Goal: Task Accomplishment & Management: Use online tool/utility

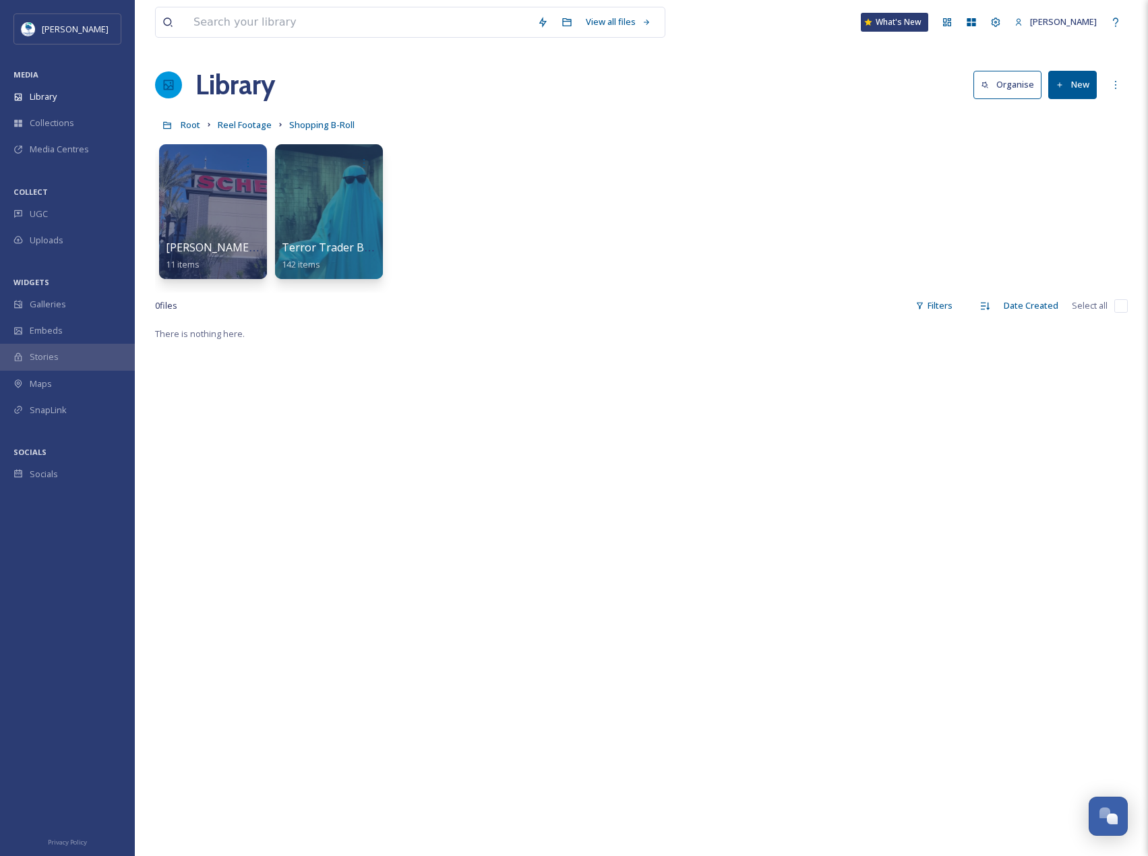
click at [573, 534] on div "There is nothing here." at bounding box center [641, 754] width 973 height 856
click at [1064, 93] on button "New" at bounding box center [1072, 85] width 49 height 28
click at [1076, 160] on div "Folder" at bounding box center [1058, 169] width 76 height 26
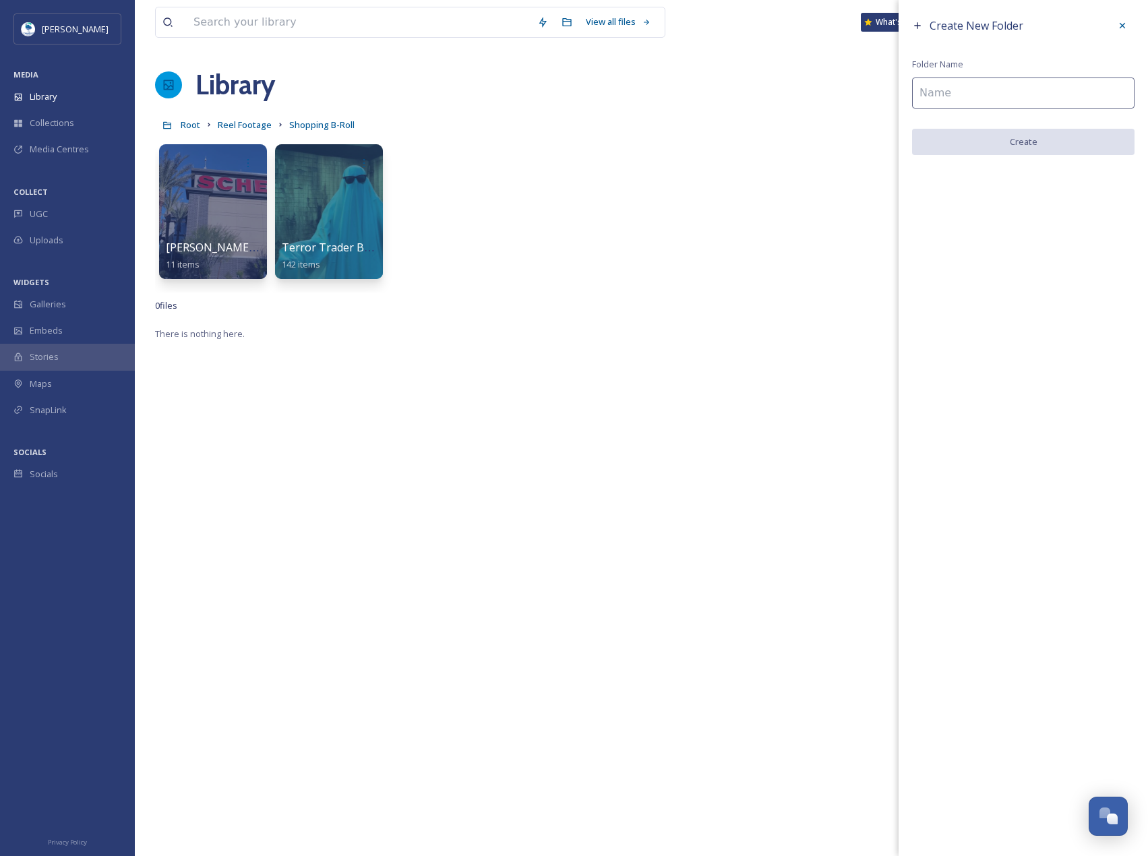
click at [991, 88] on input at bounding box center [1023, 93] width 222 height 31
type input "Trader Joes B-Roll"
click at [1022, 142] on button "Create" at bounding box center [1023, 143] width 222 height 28
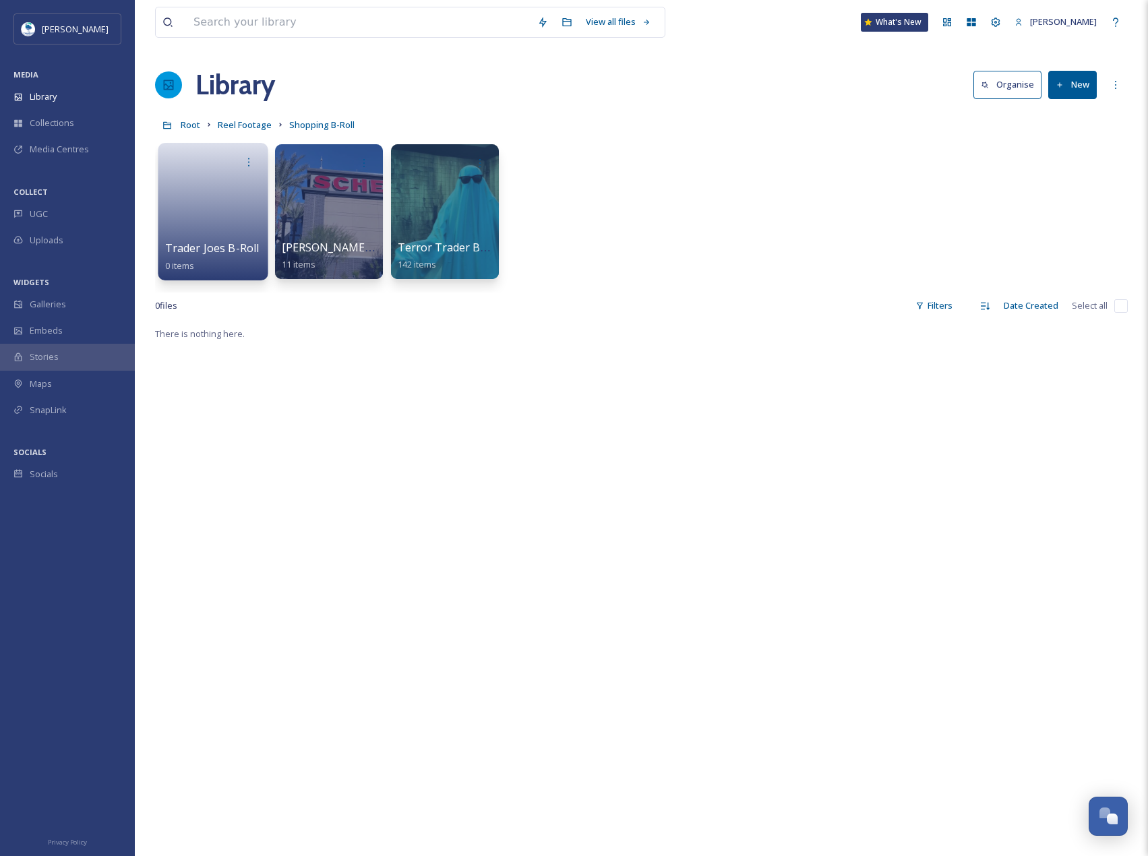
click at [242, 204] on link at bounding box center [213, 207] width 96 height 65
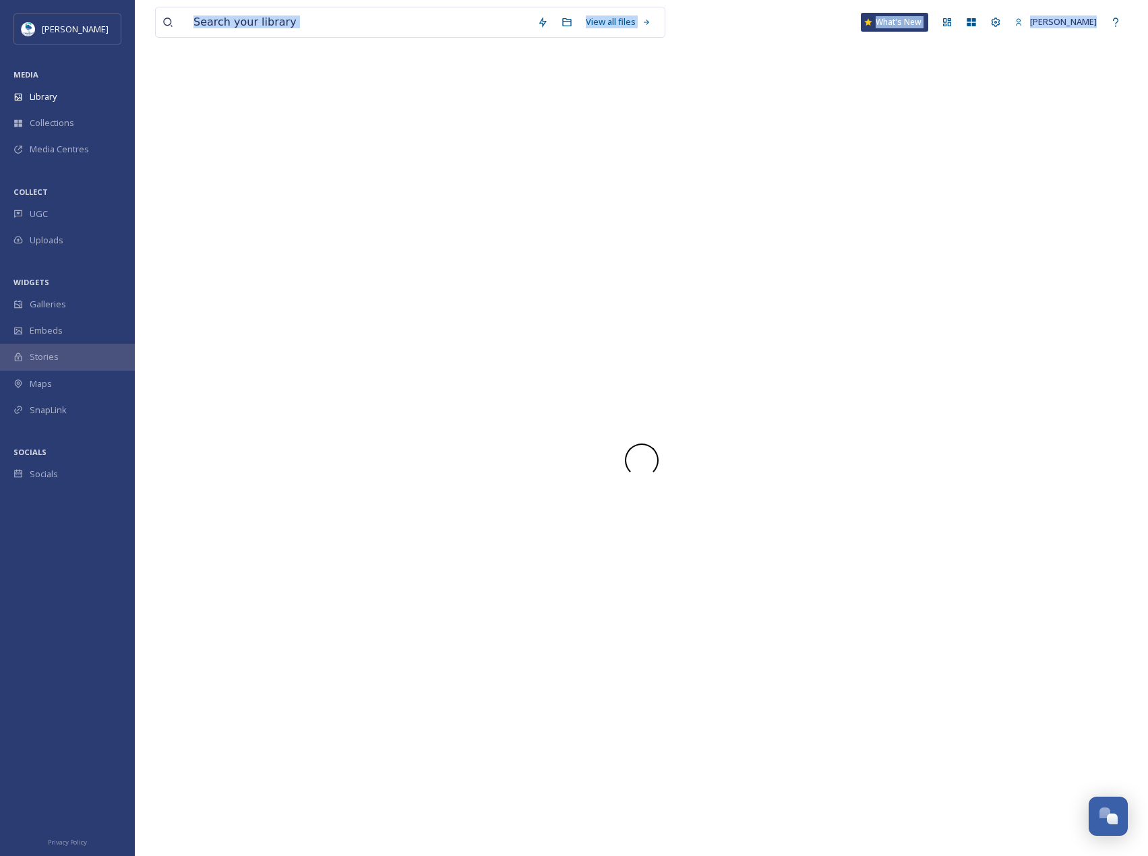
click at [242, 204] on div at bounding box center [641, 460] width 973 height 791
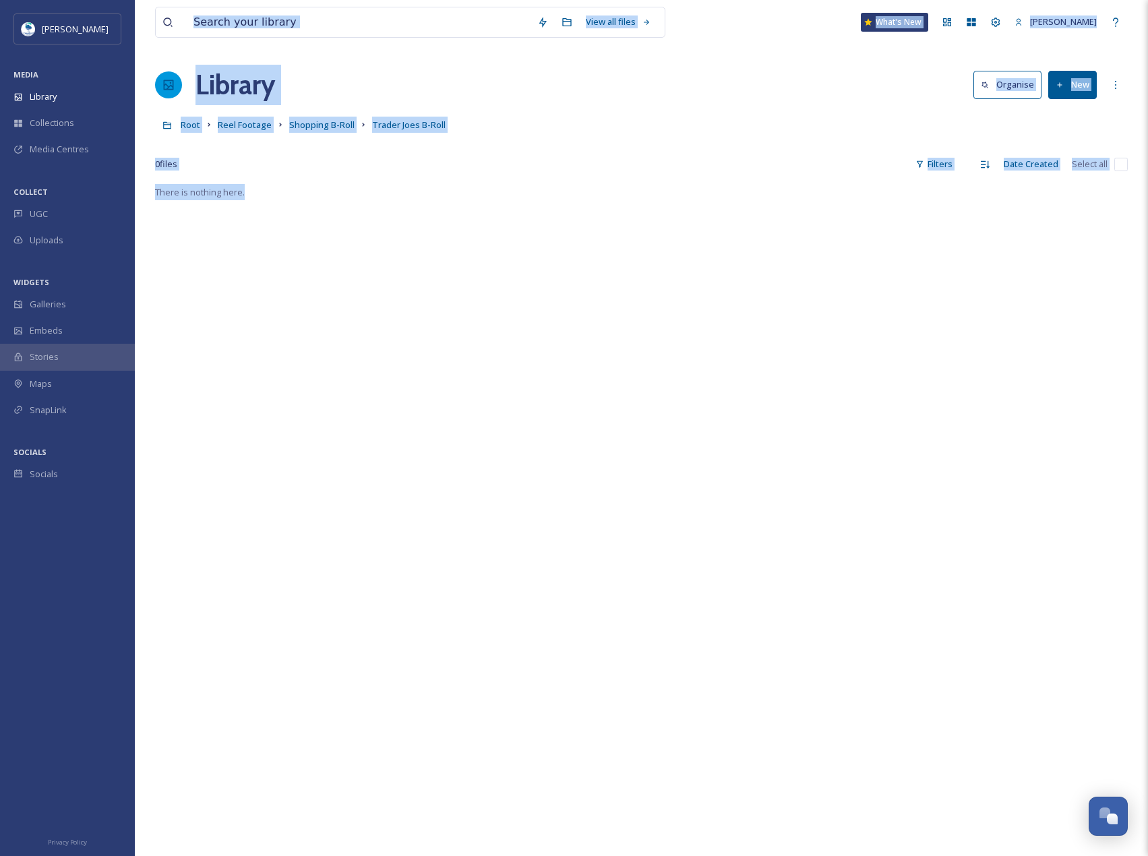
click at [1094, 93] on button "New" at bounding box center [1072, 85] width 49 height 28
click at [1095, 120] on div "File Upload" at bounding box center [1058, 116] width 76 height 26
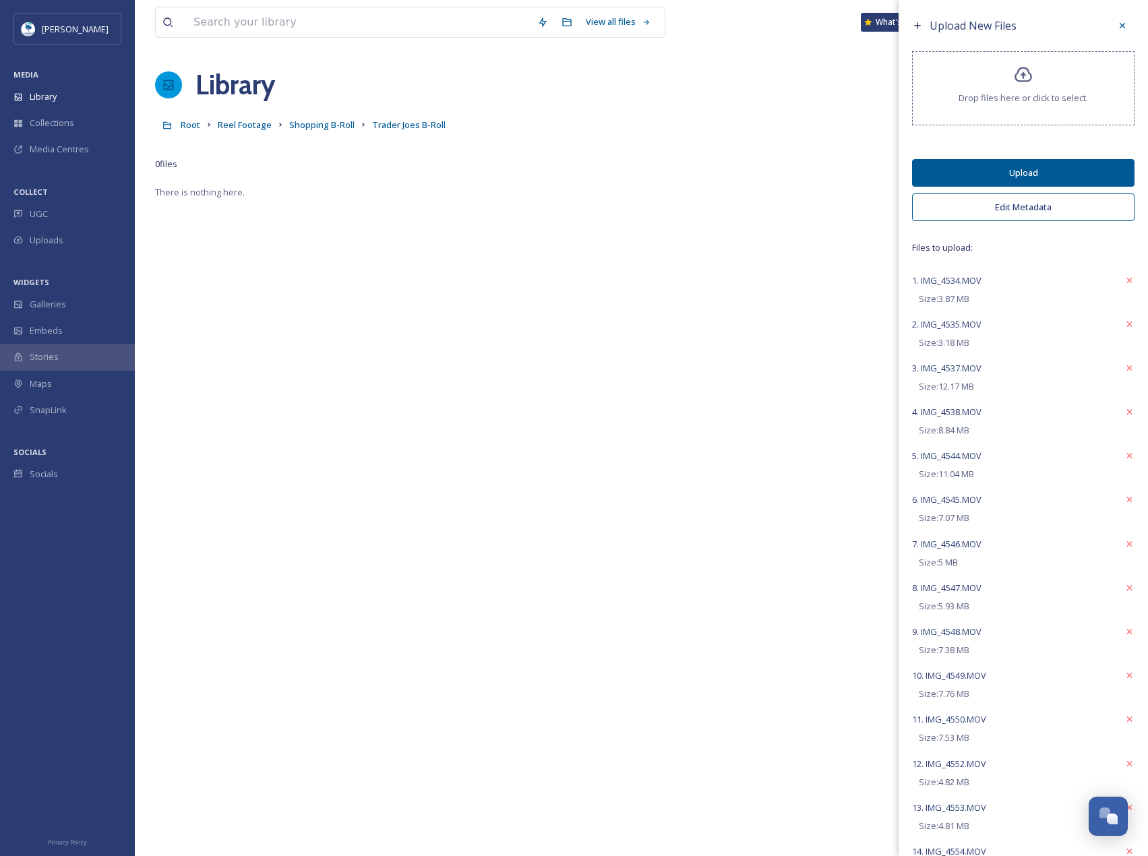
click at [1075, 214] on button "Edit Metadata" at bounding box center [1023, 207] width 222 height 28
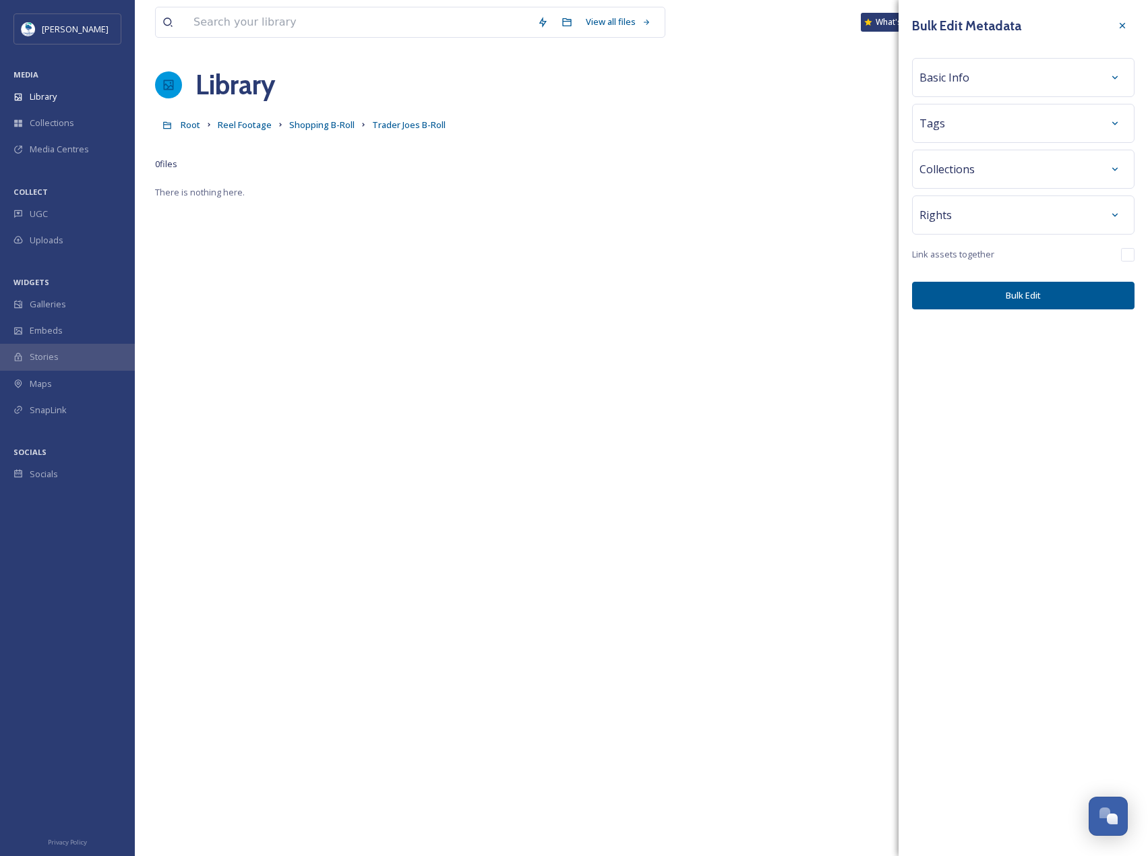
click at [1004, 139] on div "Tags" at bounding box center [1023, 123] width 222 height 39
click at [1004, 131] on div "Tags" at bounding box center [1023, 123] width 208 height 24
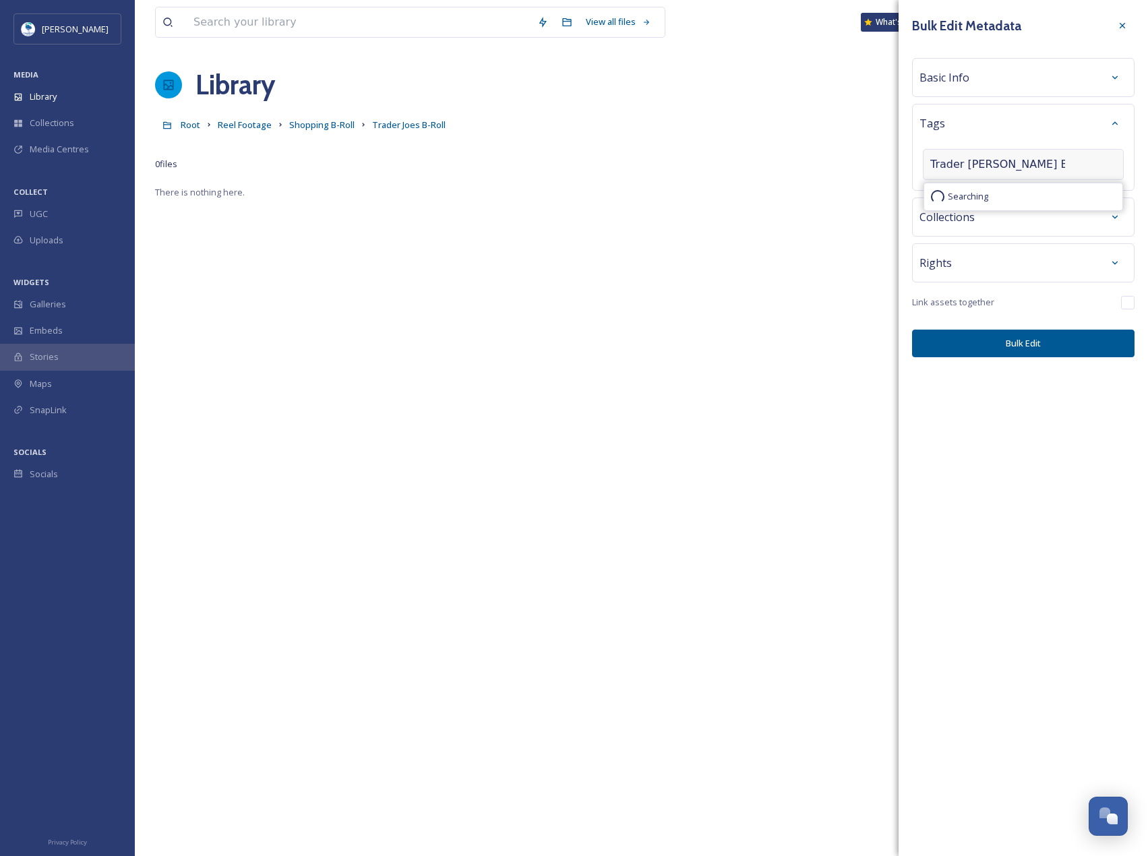
type input "Trader Joes B-Roll"
click at [1043, 346] on button "Bulk Edit" at bounding box center [1023, 344] width 222 height 28
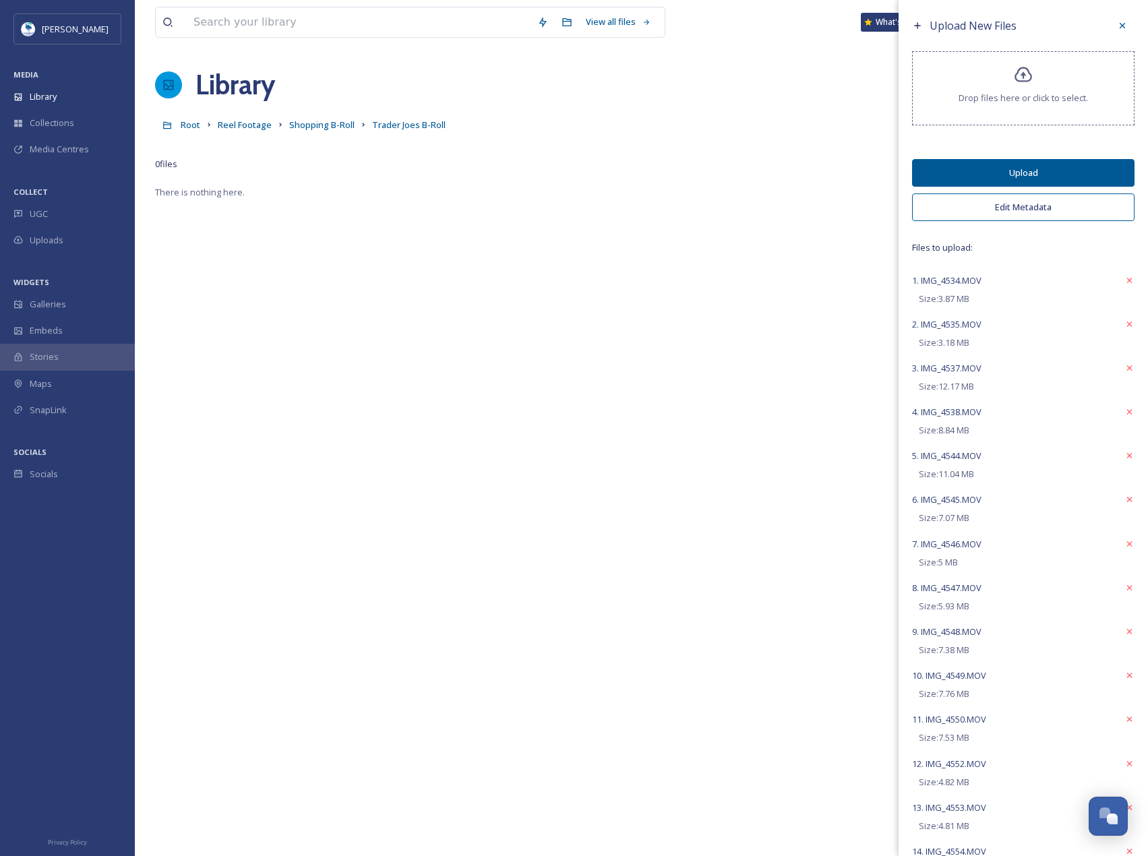
click at [1005, 167] on button "Upload" at bounding box center [1023, 173] width 222 height 28
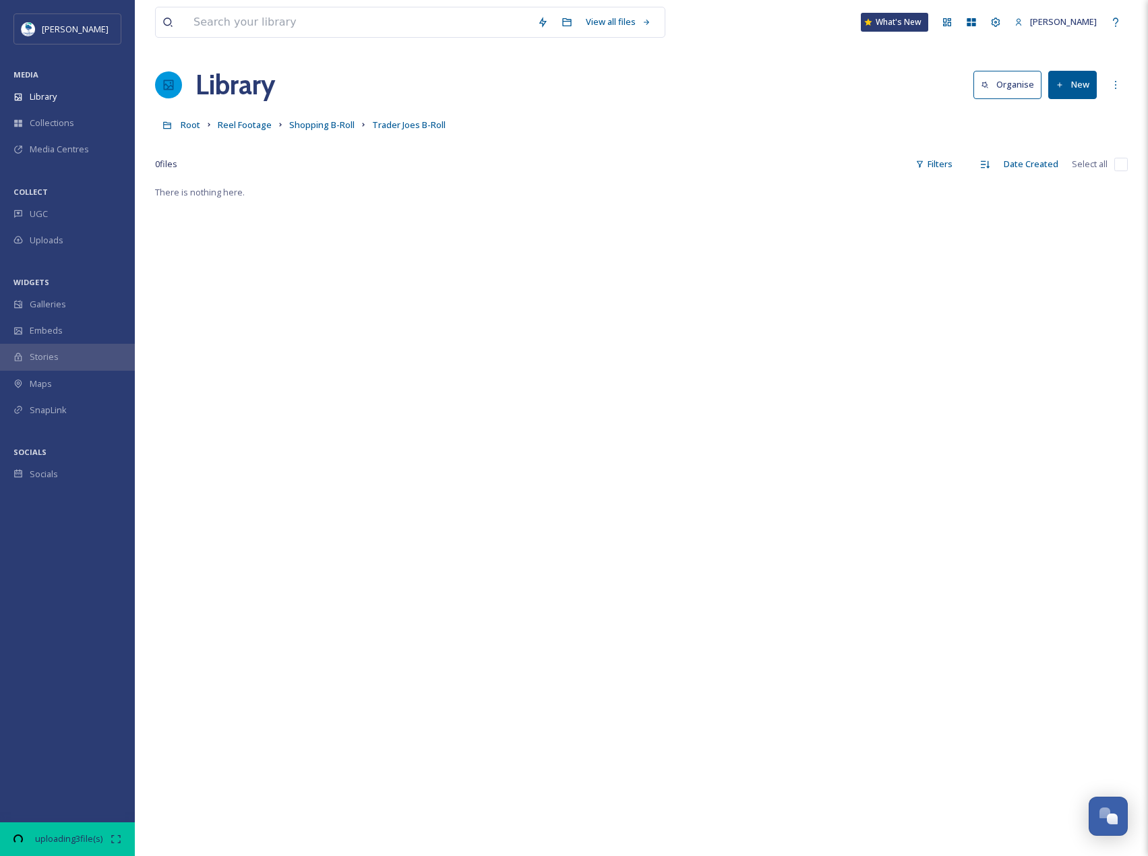
drag, startPoint x: 556, startPoint y: 121, endPoint x: 833, endPoint y: 67, distance: 282.2
click at [833, 67] on div "Library Organise New" at bounding box center [641, 85] width 973 height 40
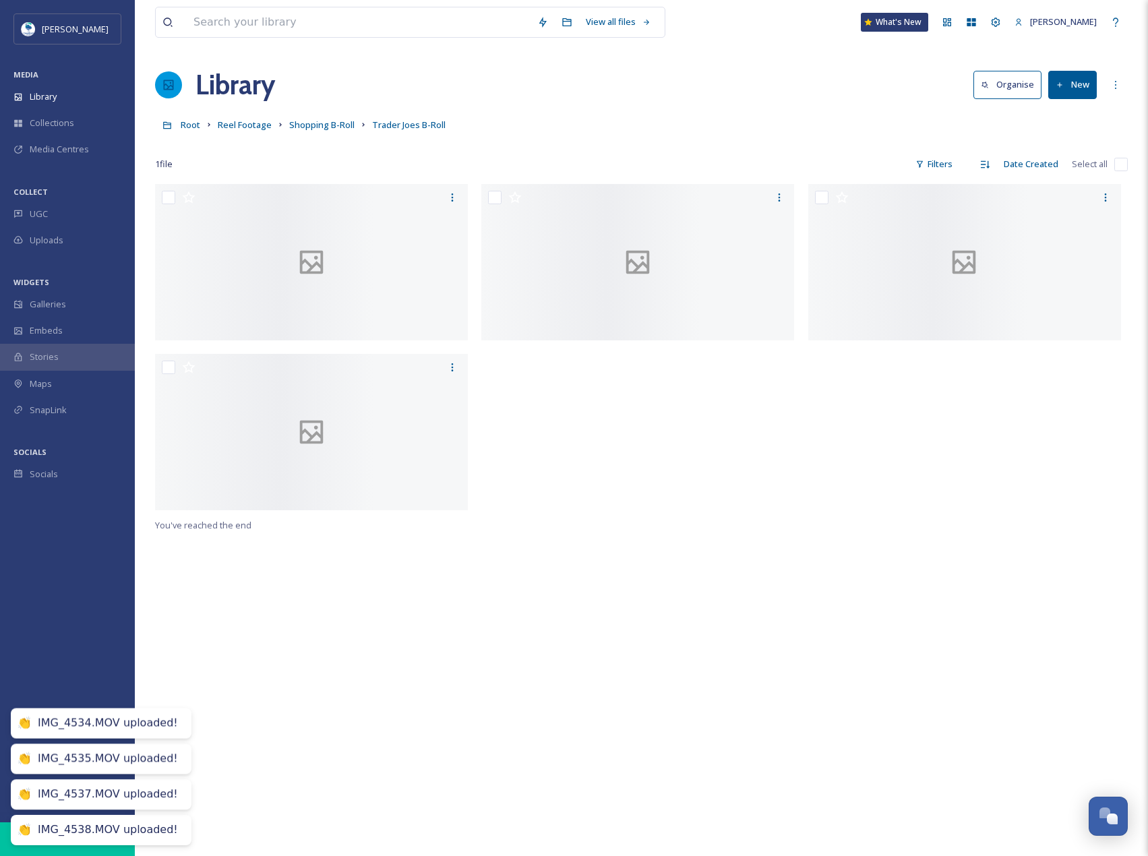
click at [1075, 94] on button "New" at bounding box center [1072, 85] width 49 height 28
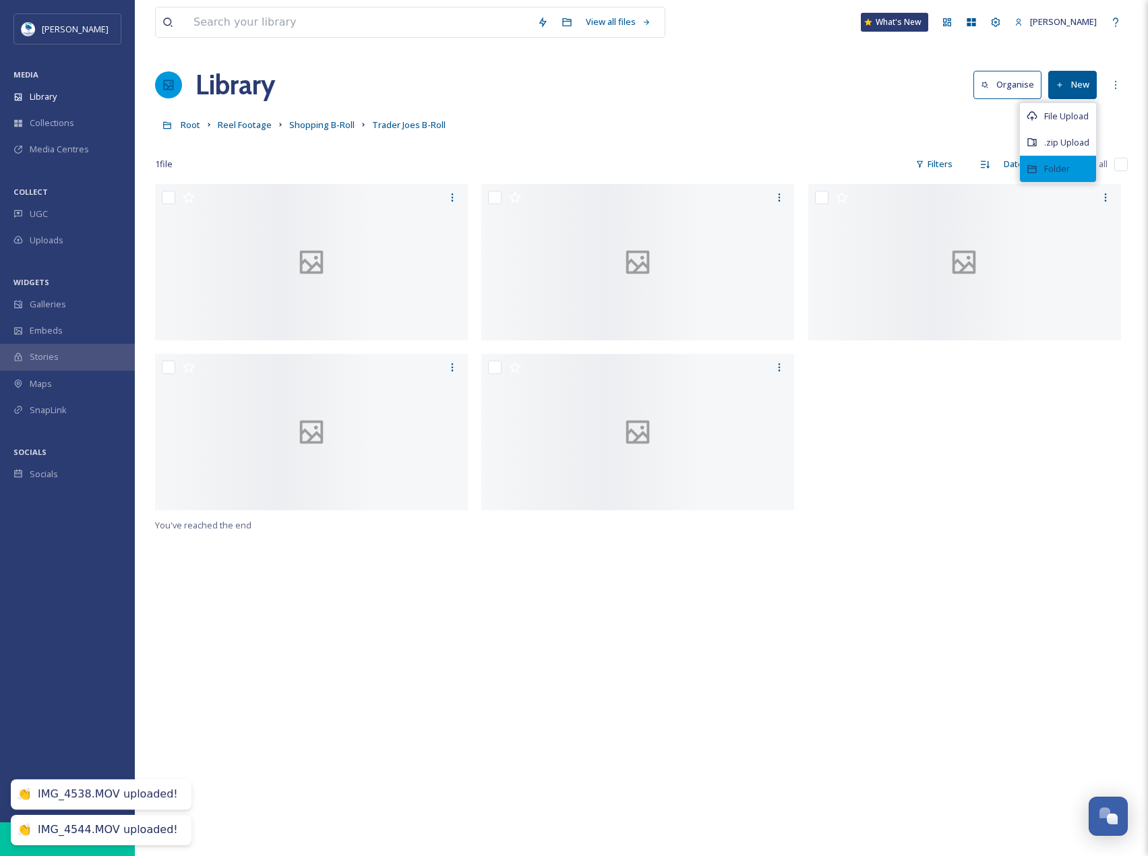
click at [1078, 170] on div "Folder" at bounding box center [1058, 169] width 76 height 26
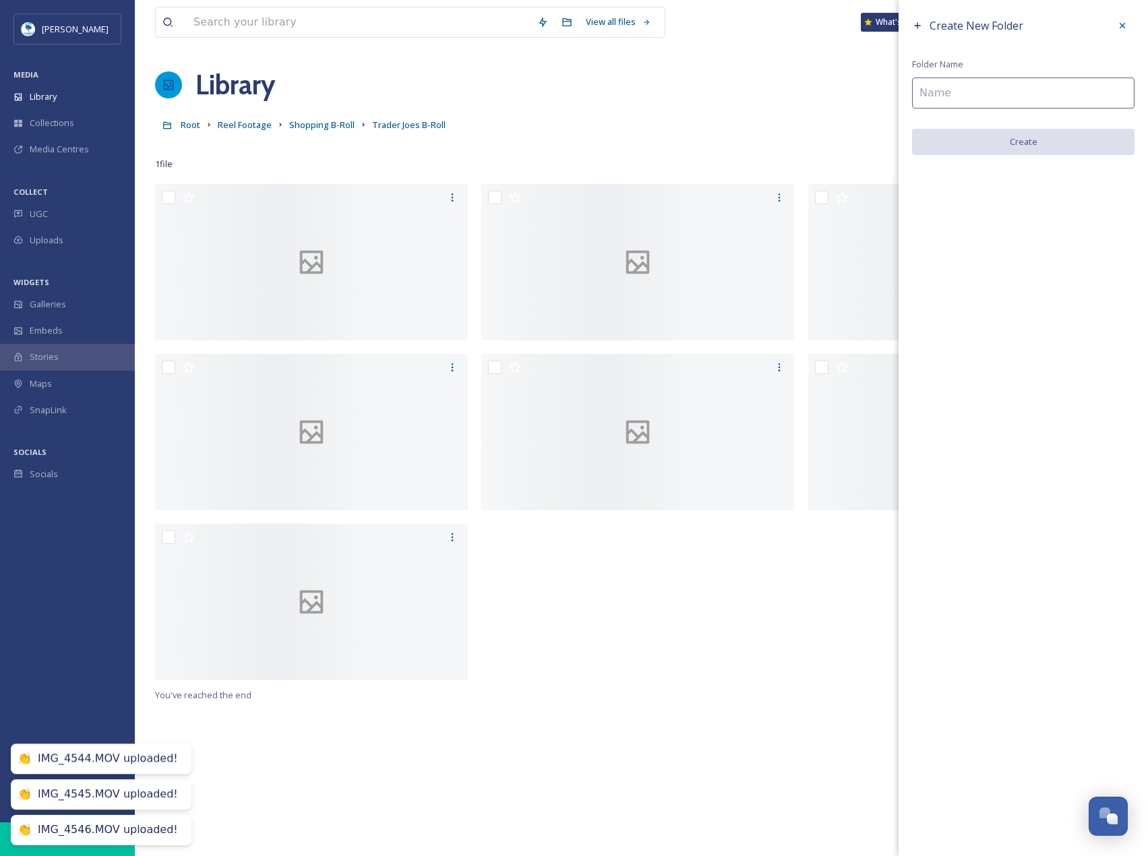
click at [1037, 90] on input at bounding box center [1023, 93] width 222 height 31
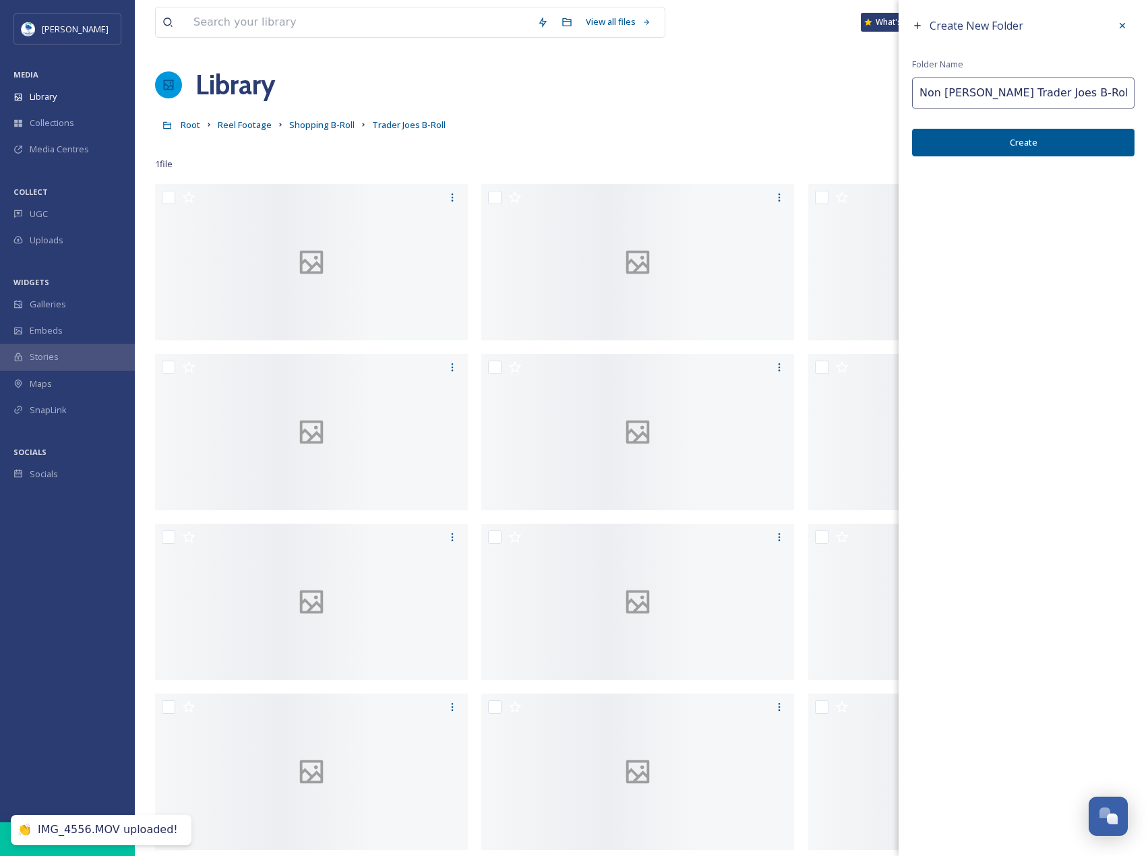
click at [913, 100] on input "Non [PERSON_NAME] Trader Joes B-Roll" at bounding box center [1023, 93] width 222 height 31
type input "Non [PERSON_NAME] Trader Joes B-Roll"
click at [1051, 150] on button "Create" at bounding box center [1023, 143] width 222 height 28
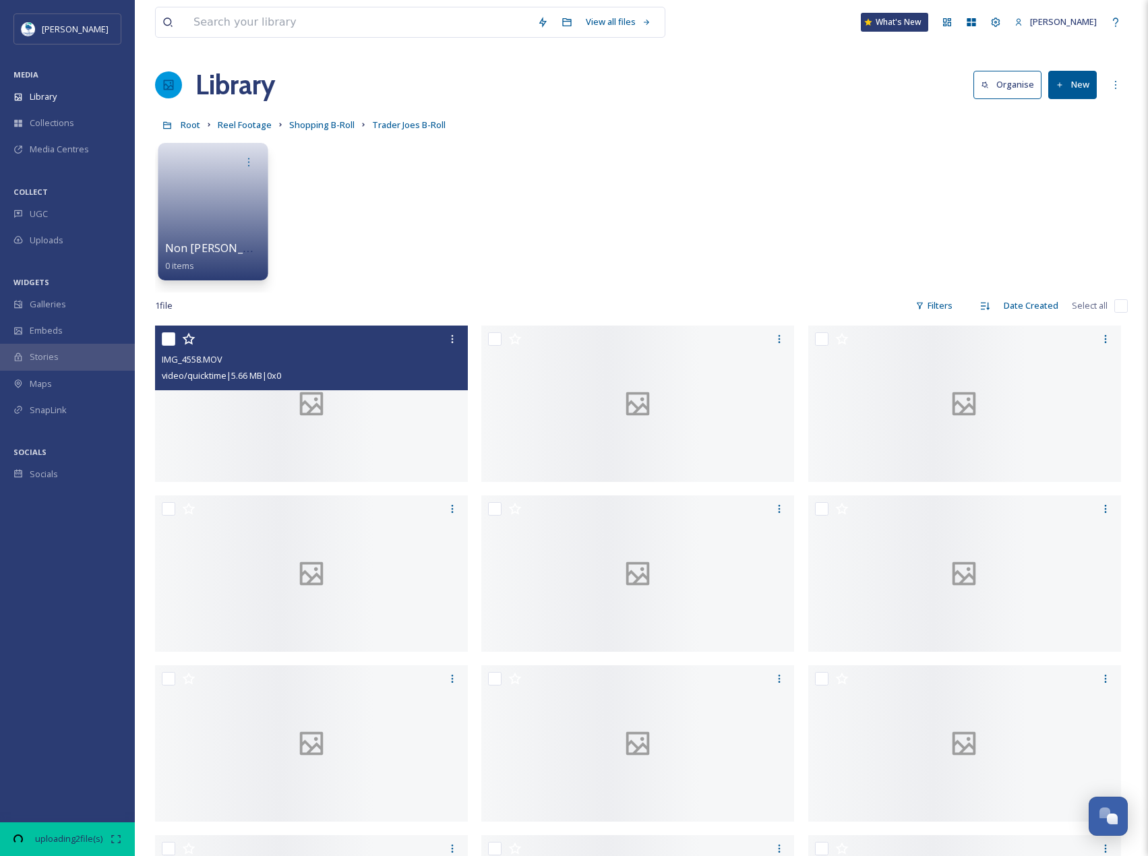
click at [210, 224] on link at bounding box center [213, 207] width 96 height 65
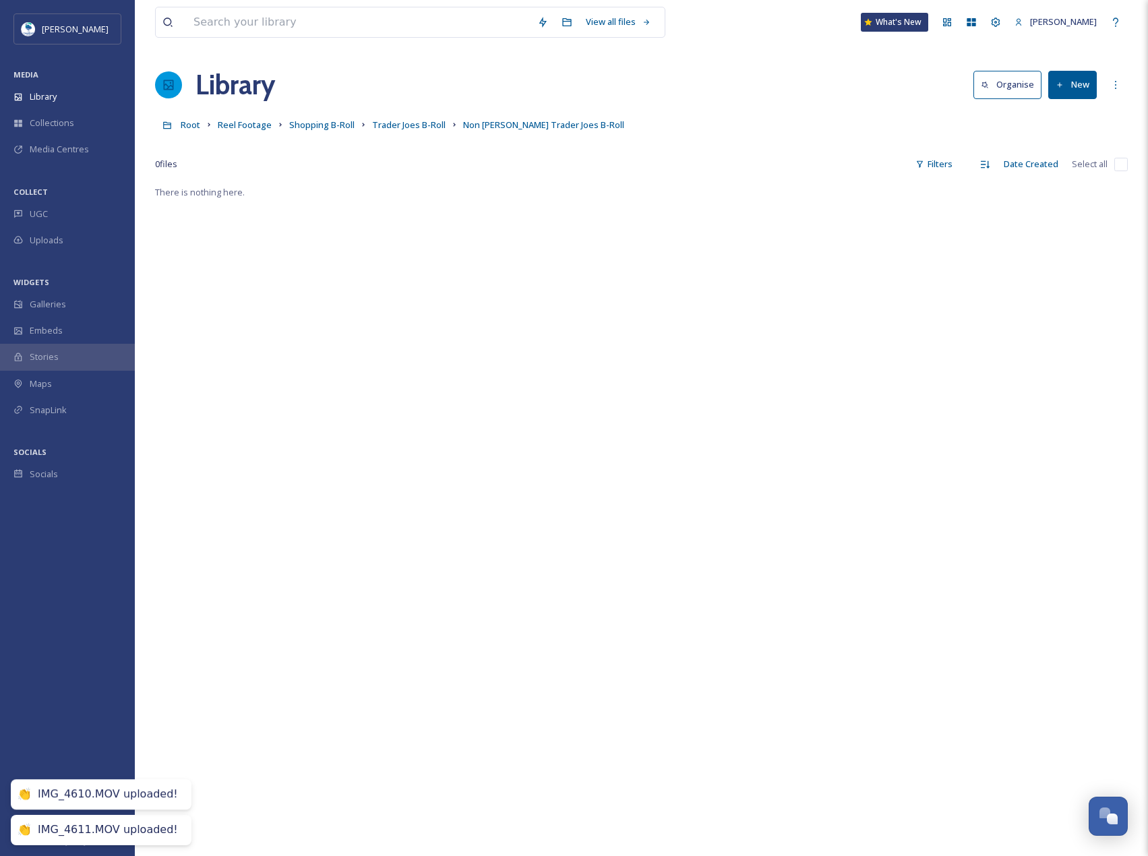
click at [1095, 87] on button "New" at bounding box center [1072, 85] width 49 height 28
click at [1086, 113] on span "File Upload" at bounding box center [1066, 116] width 44 height 13
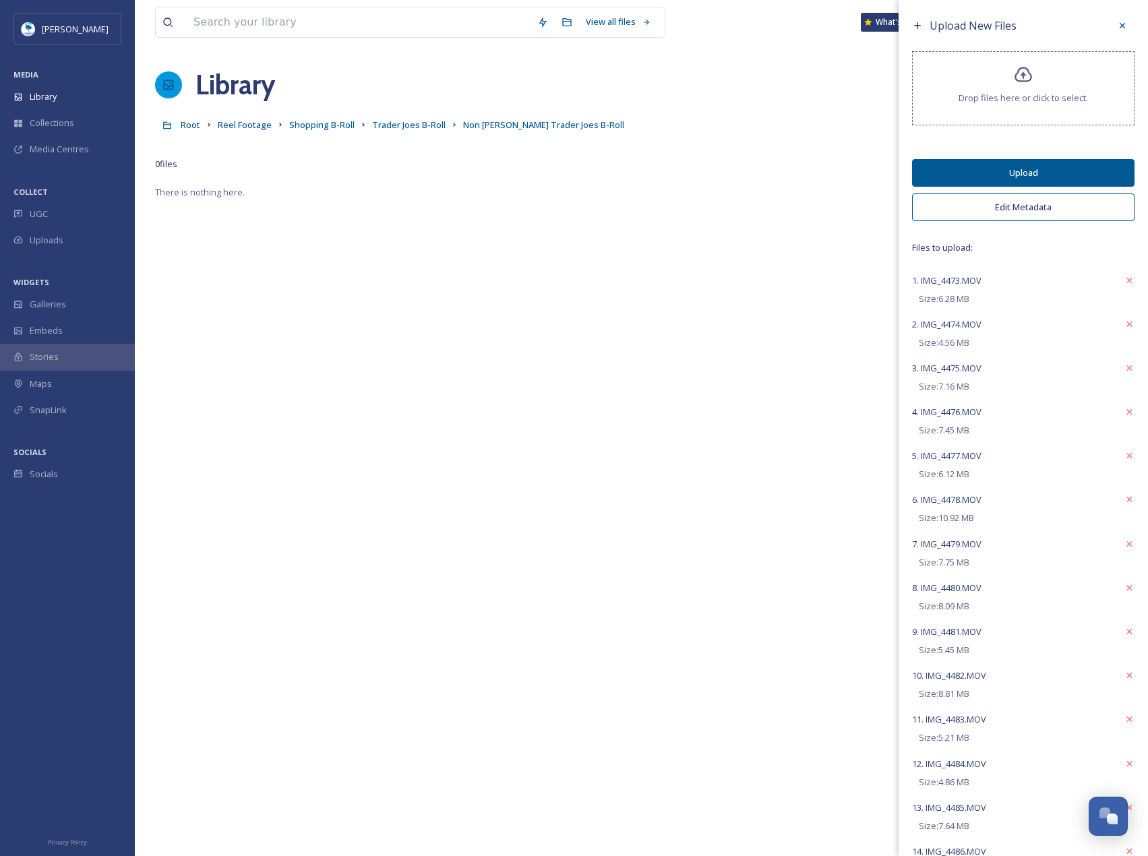
click at [1064, 186] on div "Upload New Files Drop files here or click to select. Upload Edit Metadata Files…" at bounding box center [1022, 692] width 249 height 1384
click at [1053, 210] on button "Edit Metadata" at bounding box center [1023, 207] width 222 height 28
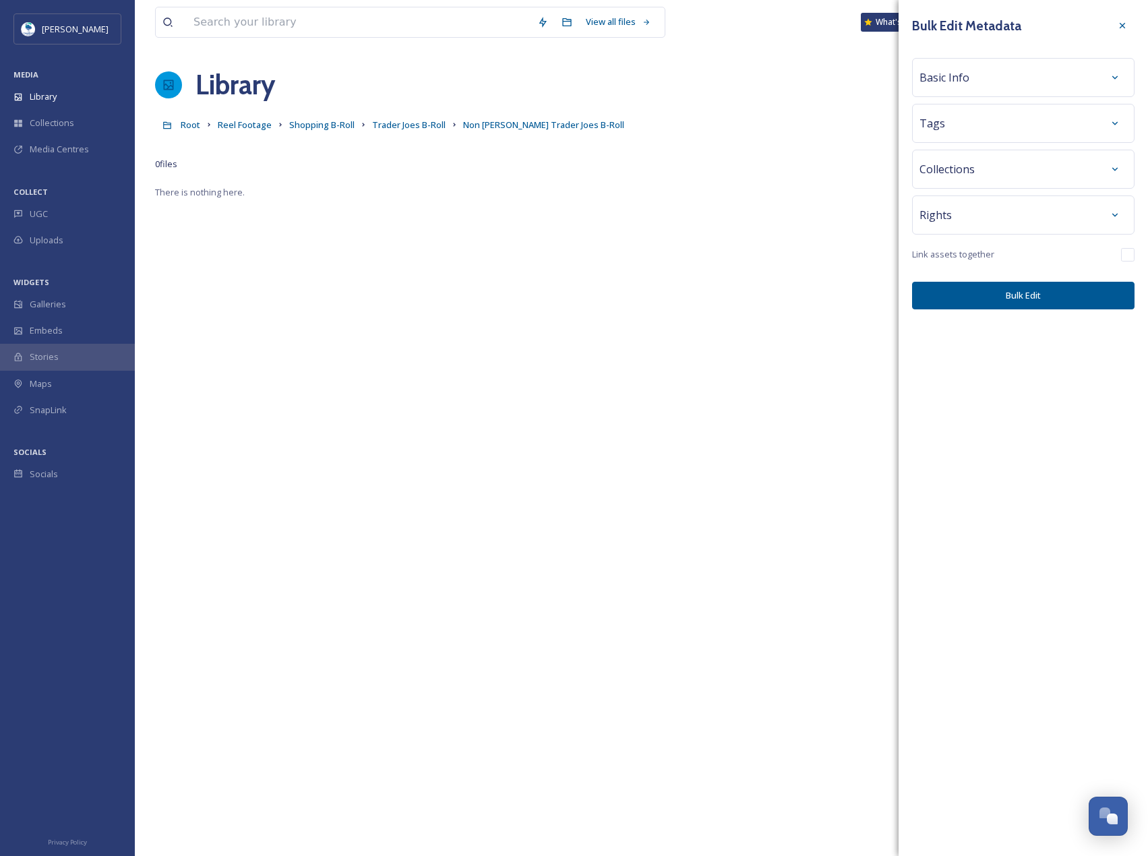
click at [1013, 127] on div "Tags" at bounding box center [1023, 123] width 208 height 24
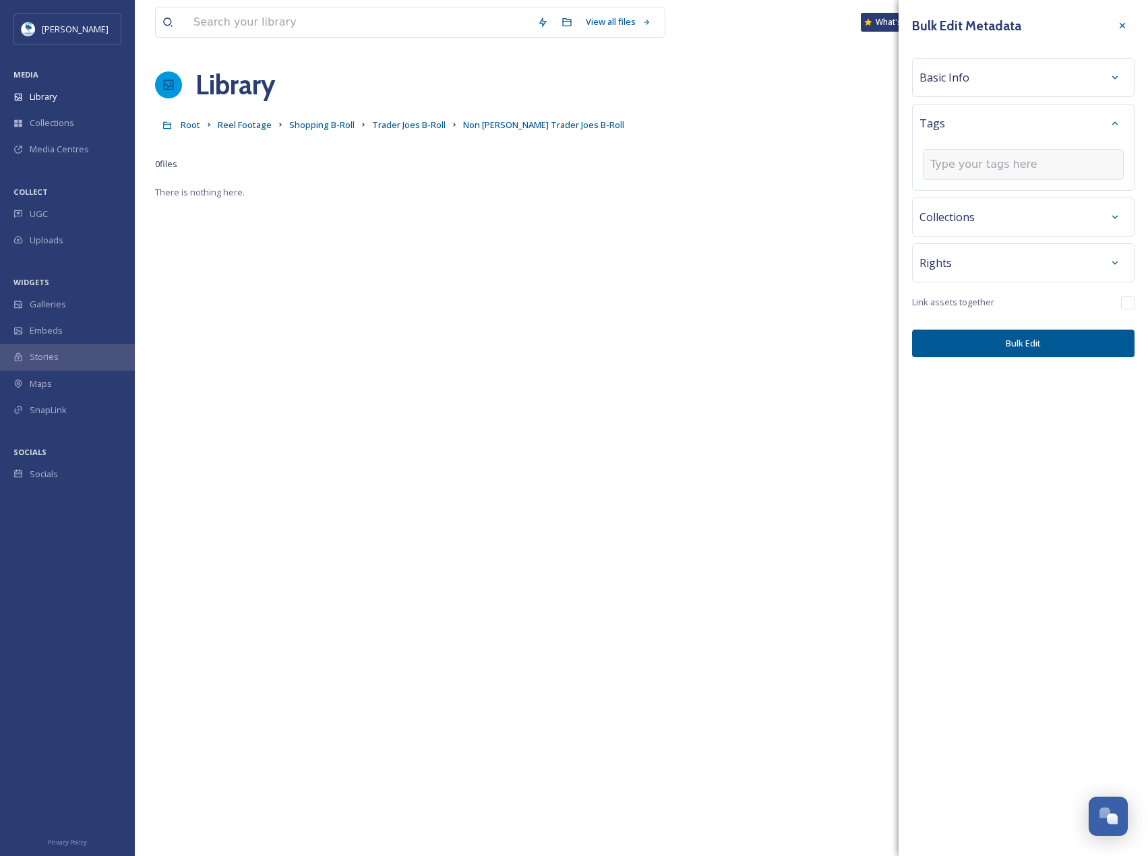
type input "Non [PERSON_NAME] Trader Joes B-Roll"
click at [931, 164] on input "Non [PERSON_NAME] Trader Joes B-Roll" at bounding box center [997, 164] width 135 height 16
click at [1012, 347] on button "Bulk Edit" at bounding box center [1023, 344] width 222 height 28
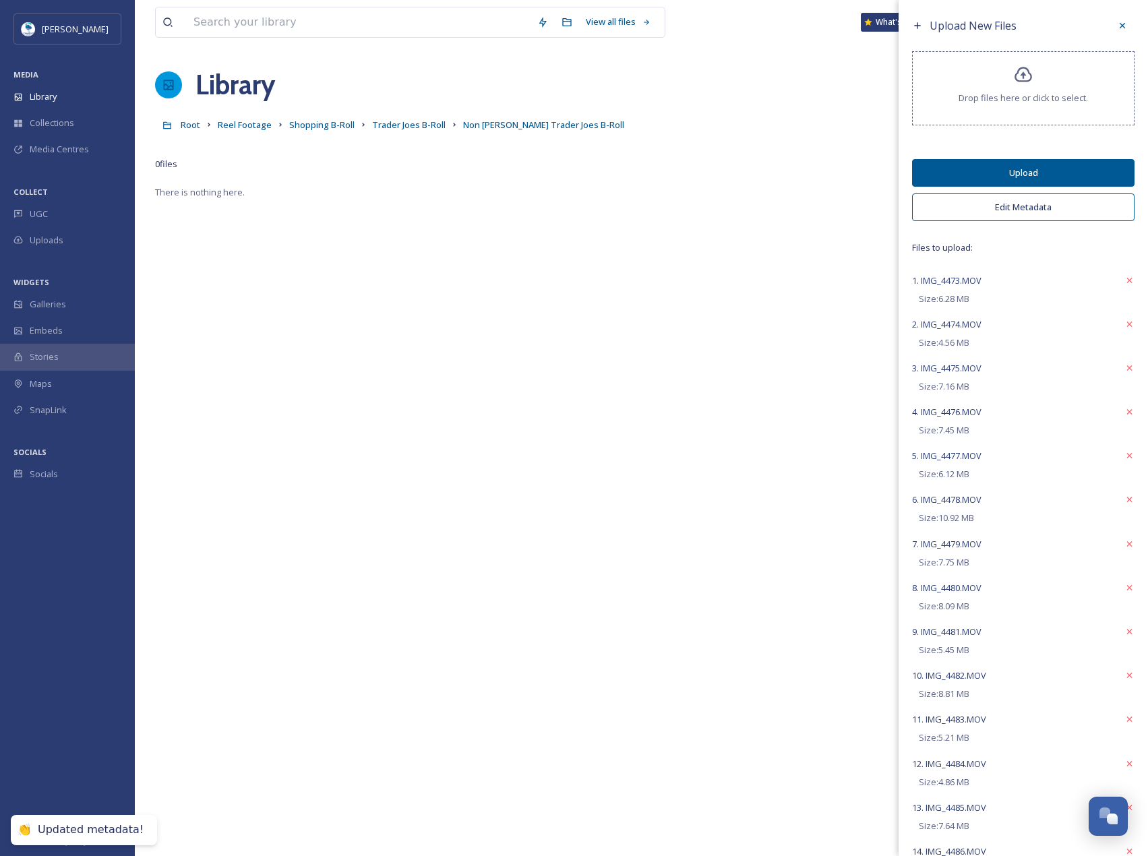
click at [1018, 173] on button "Upload" at bounding box center [1023, 173] width 222 height 28
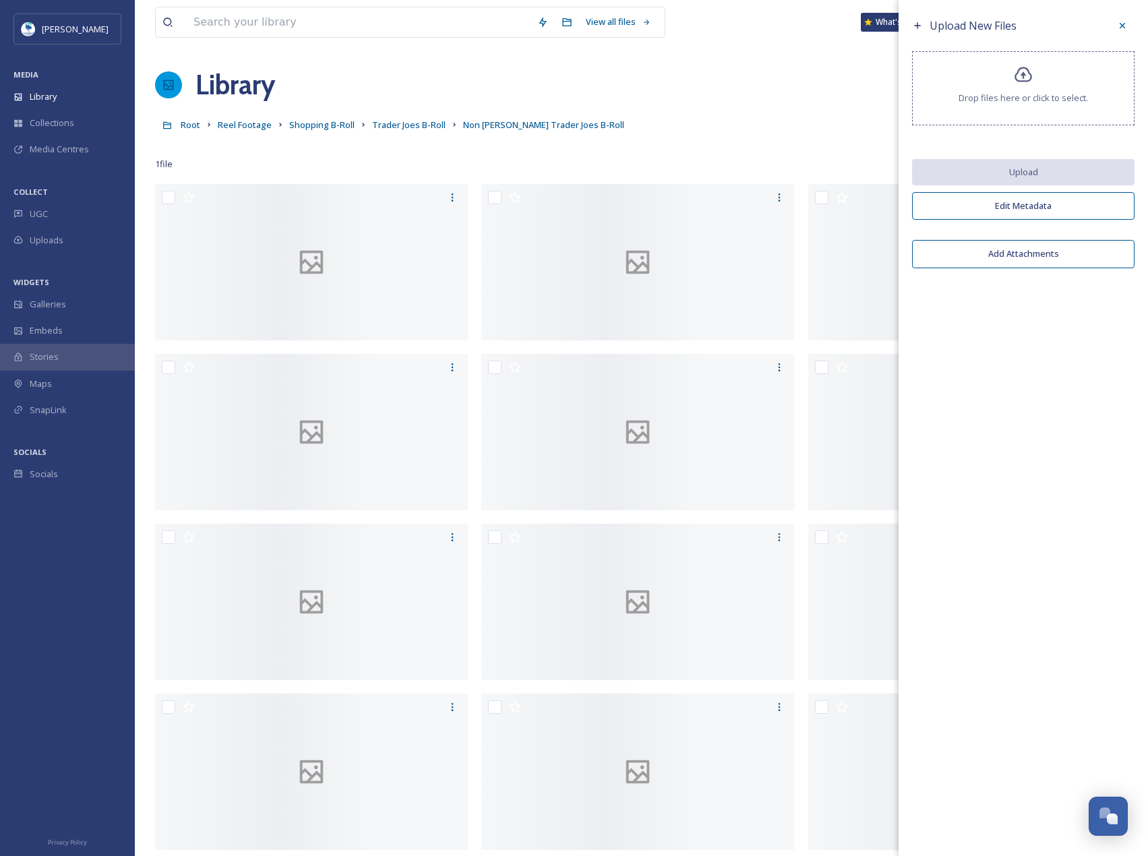
click at [681, 78] on div "Library Organise New" at bounding box center [641, 85] width 973 height 40
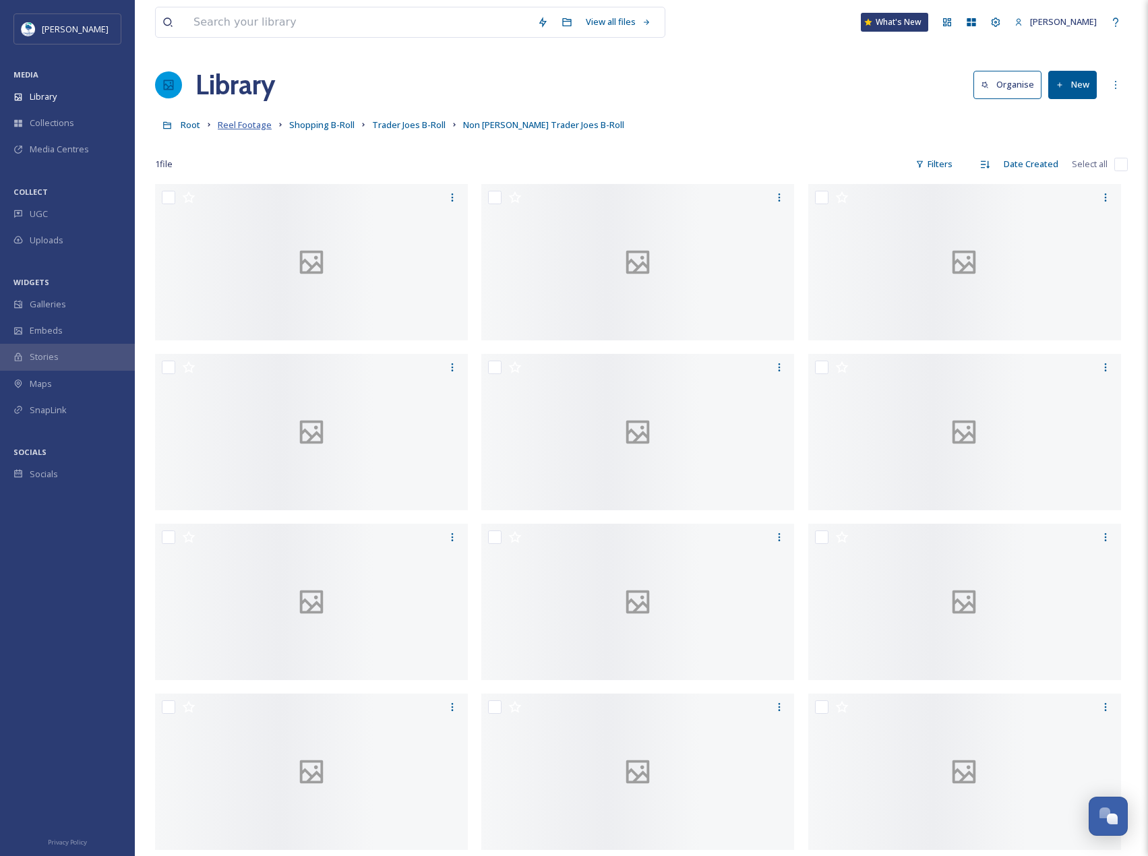
click at [245, 127] on span "Reel Footage" at bounding box center [245, 125] width 54 height 12
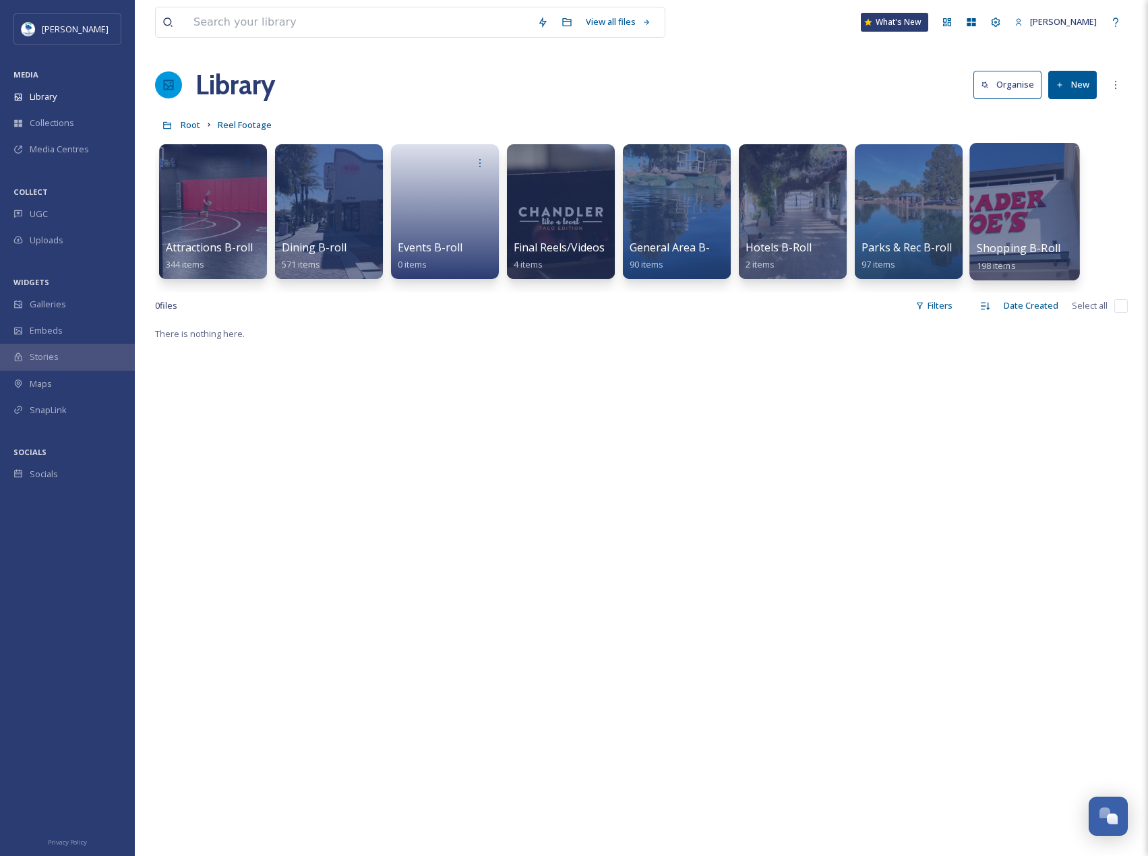
click at [1009, 204] on div at bounding box center [1024, 211] width 110 height 137
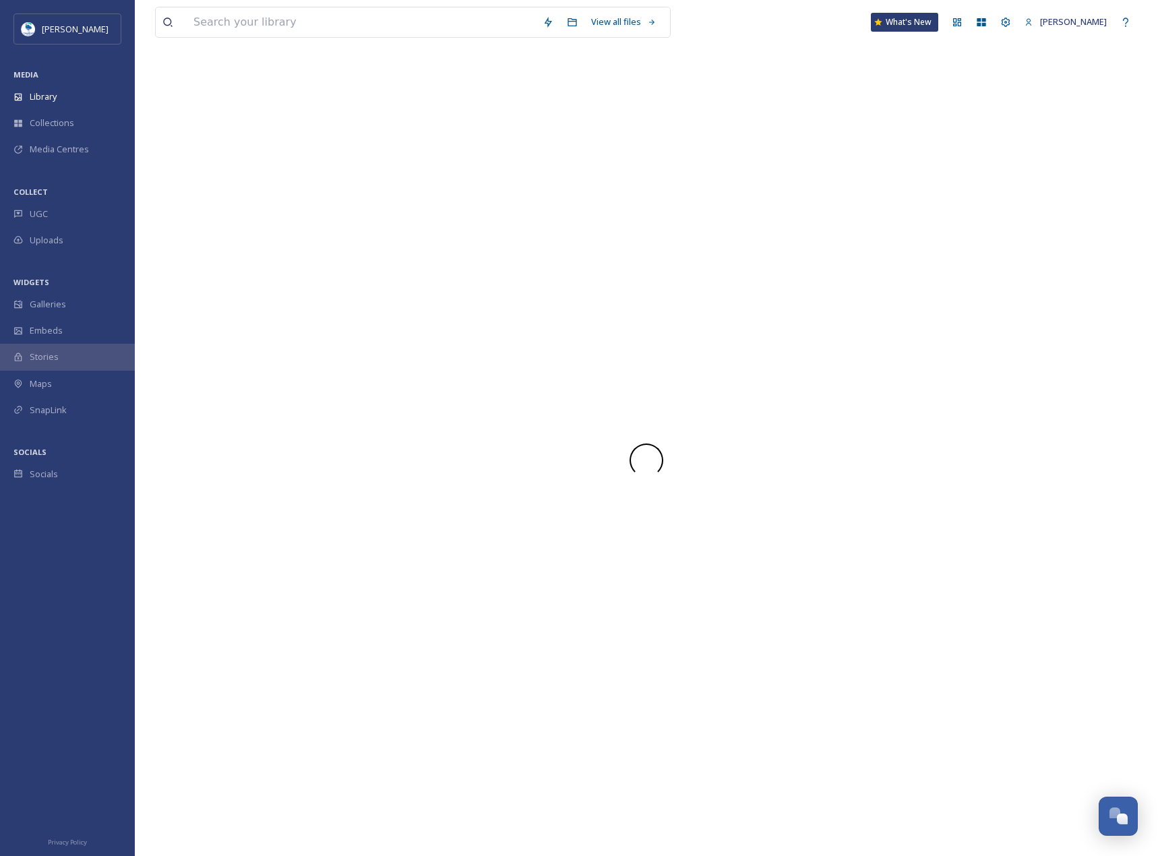
click at [1009, 204] on div at bounding box center [646, 460] width 983 height 791
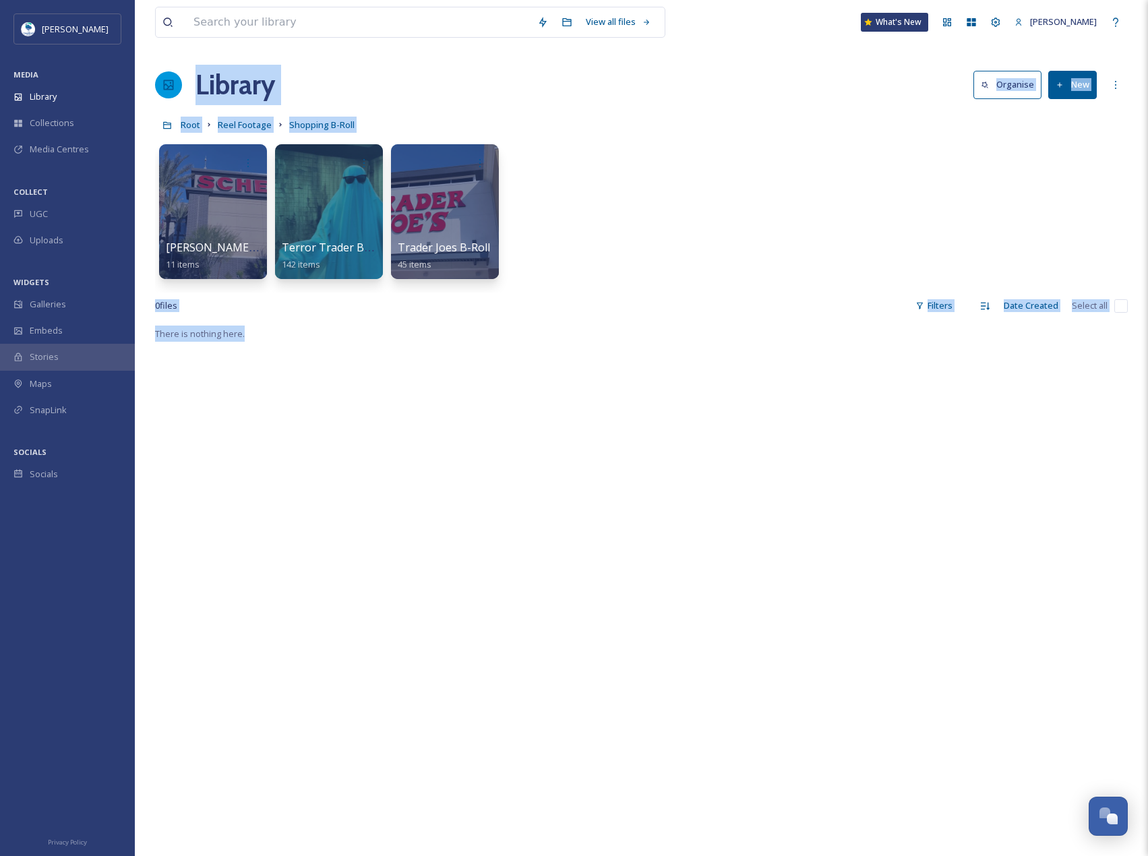
click at [251, 135] on div "Root Reel Footage Shopping B-Roll" at bounding box center [641, 125] width 973 height 26
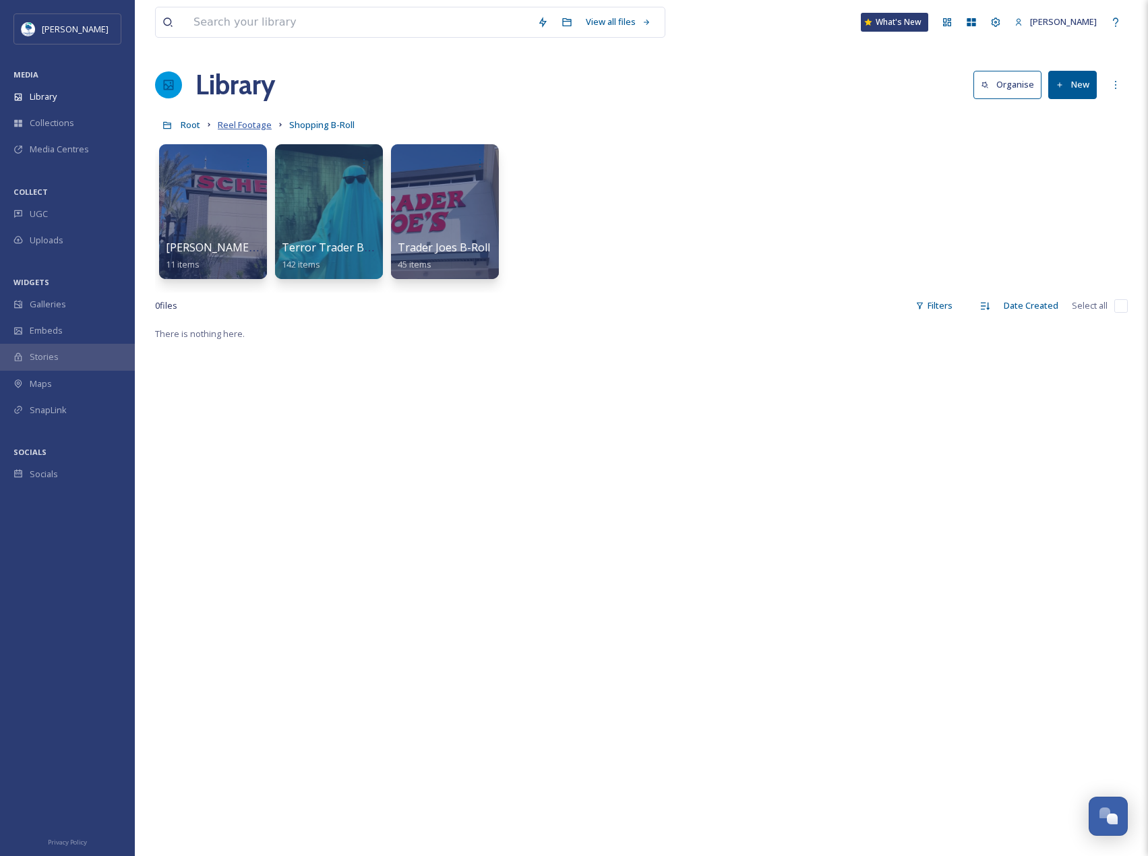
click at [249, 127] on span "Reel Footage" at bounding box center [245, 125] width 54 height 12
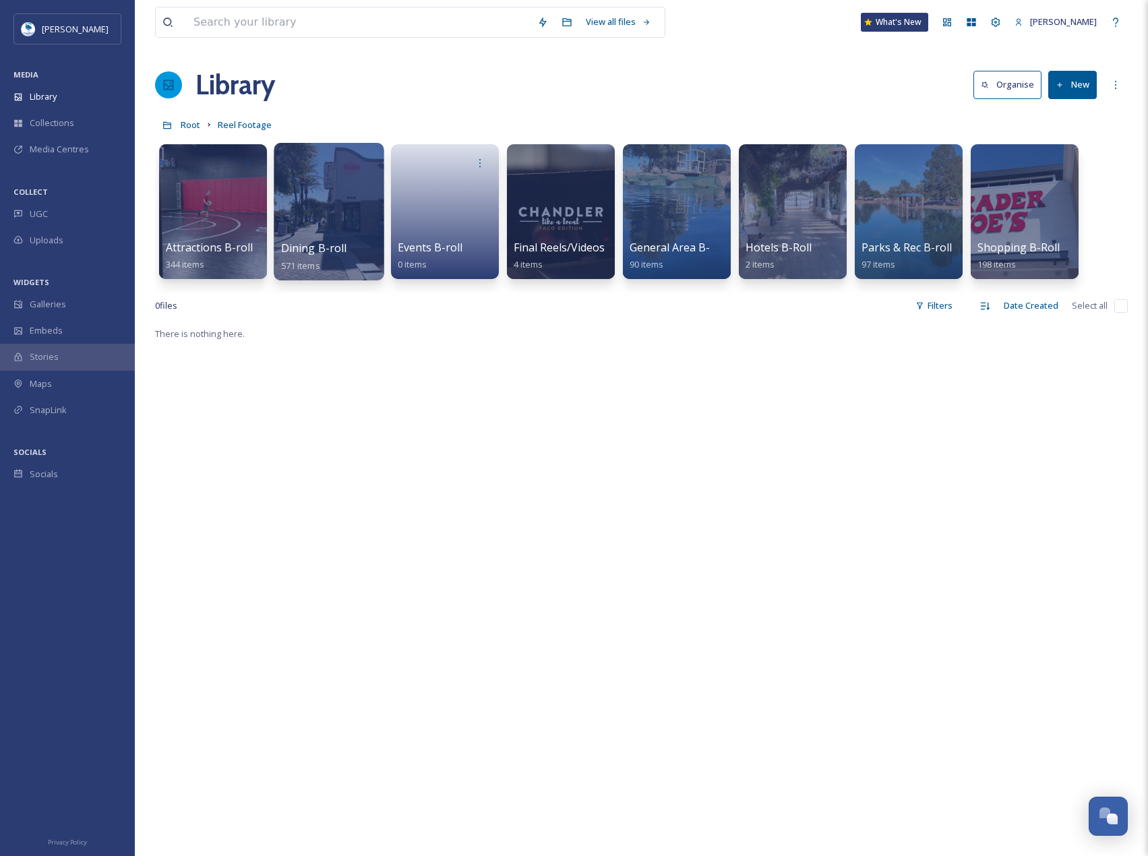
click at [342, 246] on span "Dining B-roll" at bounding box center [314, 248] width 66 height 15
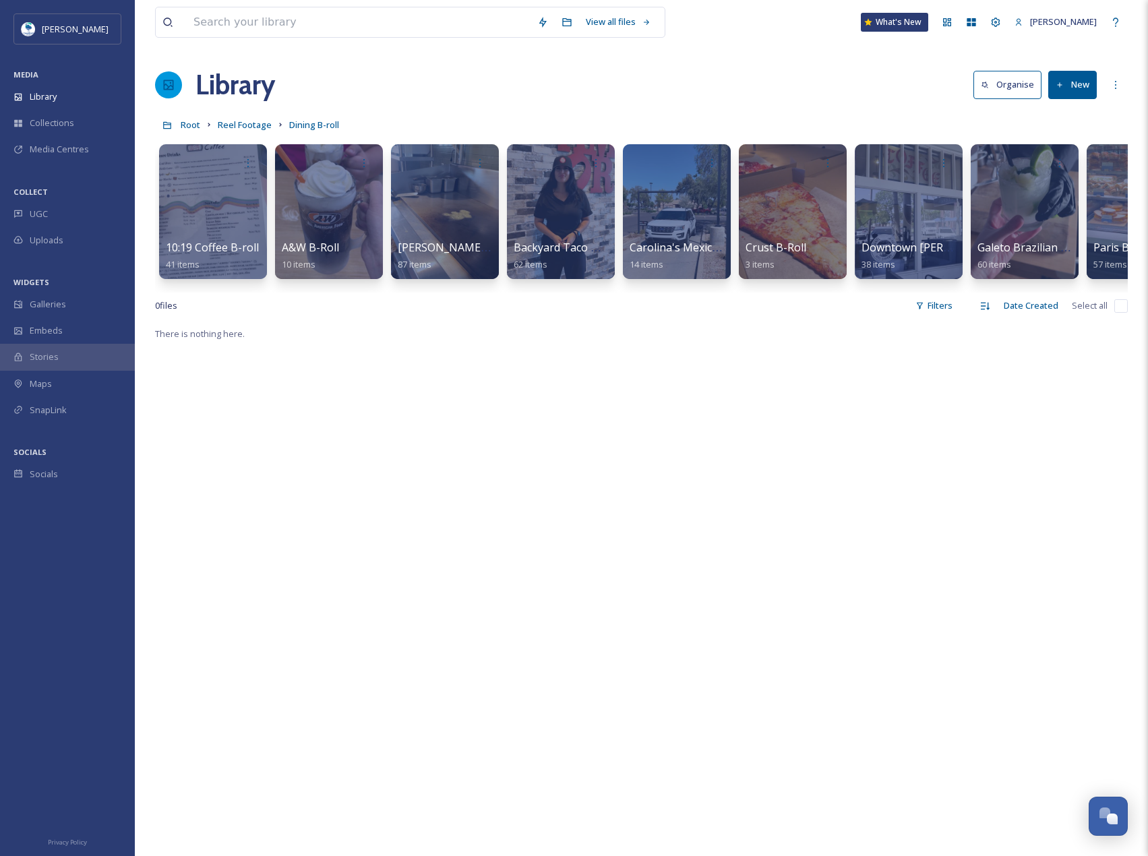
click at [1074, 88] on button "New" at bounding box center [1072, 85] width 49 height 28
click at [1076, 111] on span "File Upload" at bounding box center [1066, 116] width 44 height 13
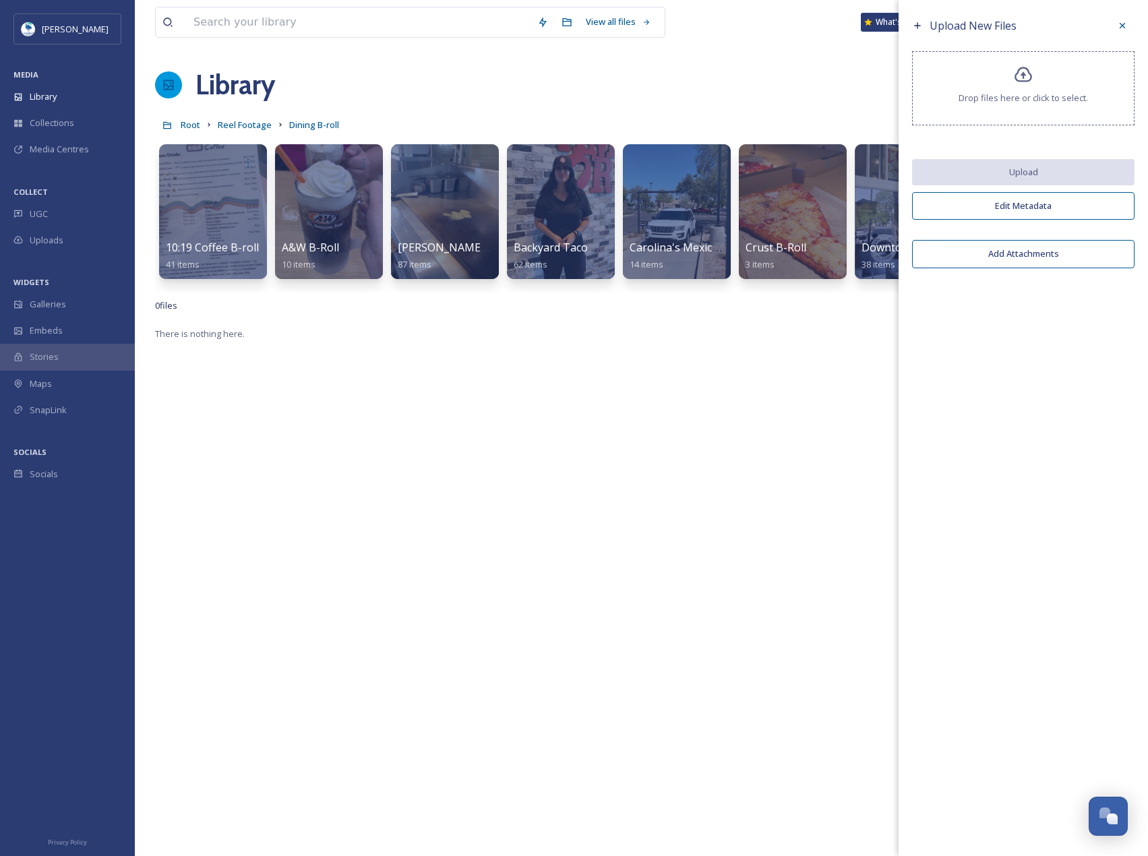
click at [1114, 24] on div at bounding box center [1122, 25] width 24 height 24
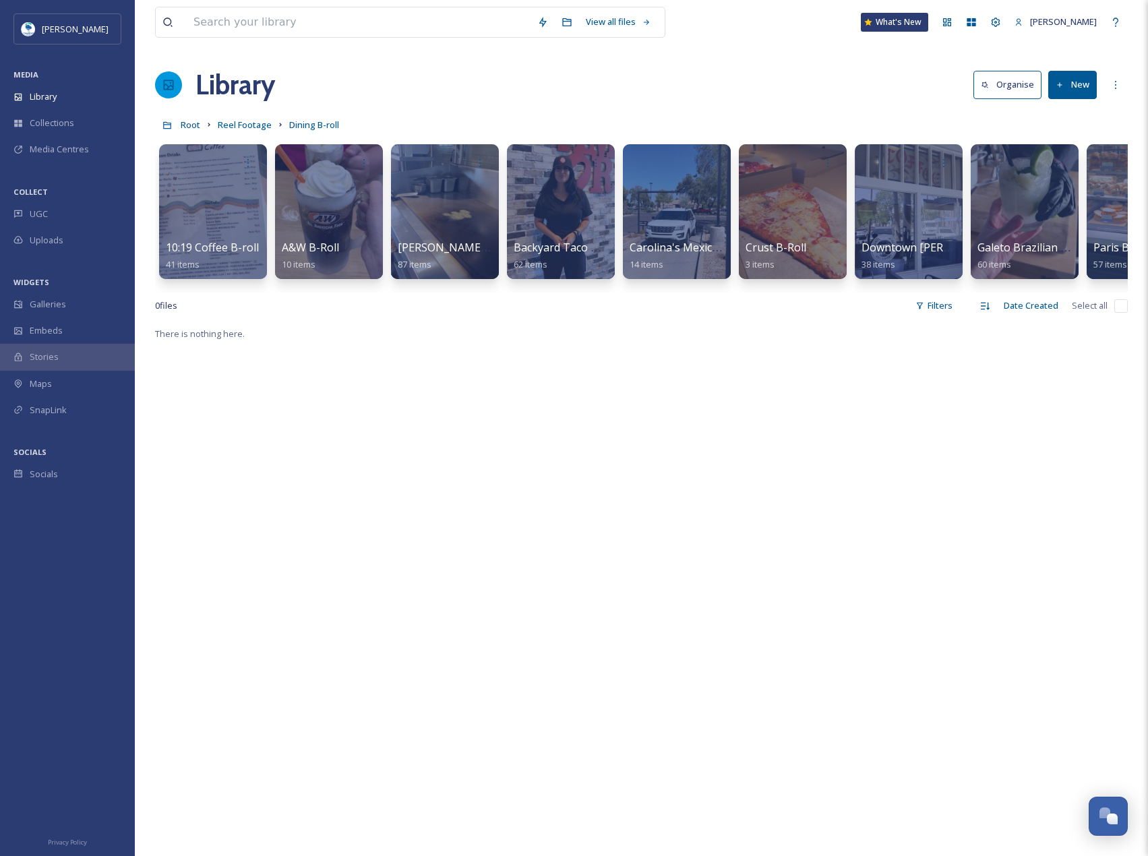
click at [1076, 102] on div "Library Organise New" at bounding box center [641, 85] width 973 height 40
click at [1076, 96] on button "New" at bounding box center [1072, 85] width 49 height 28
click at [1079, 176] on div "Folder" at bounding box center [1058, 169] width 76 height 26
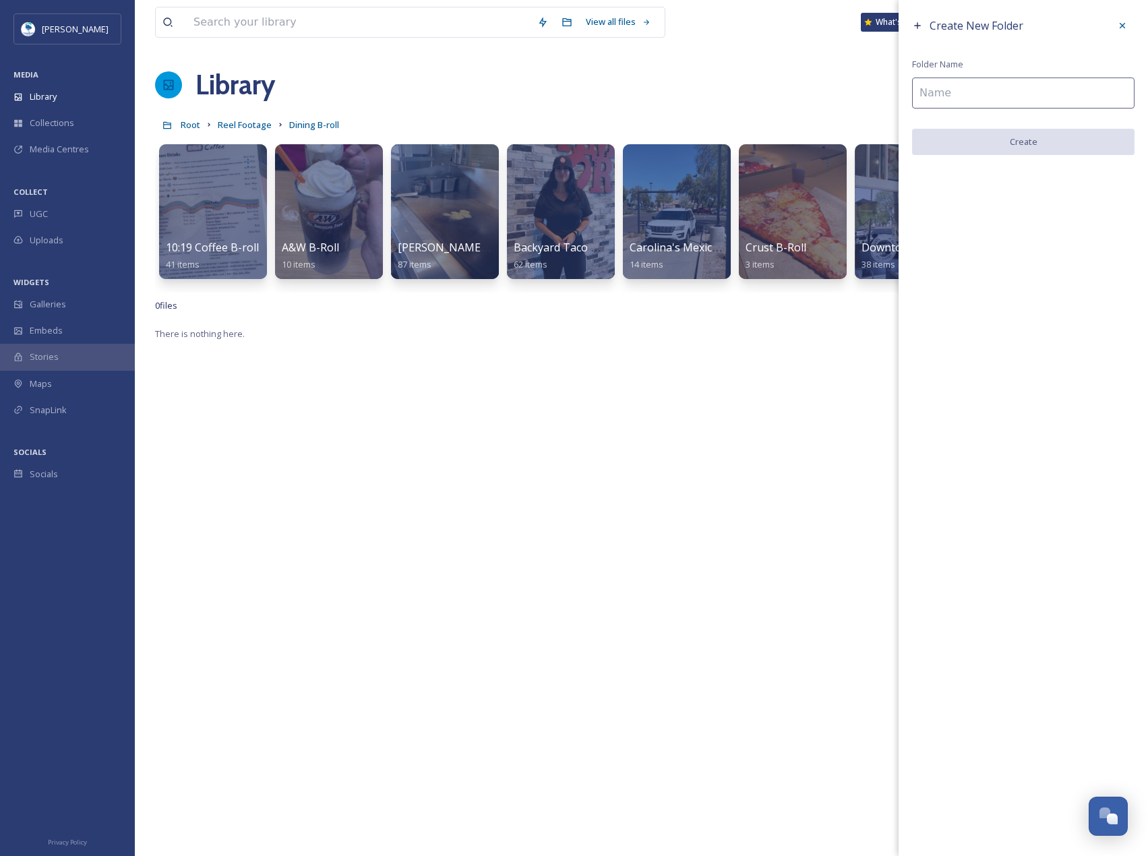
click at [998, 97] on input at bounding box center [1023, 93] width 222 height 31
type input "B"
click at [1129, 22] on div at bounding box center [1122, 25] width 24 height 24
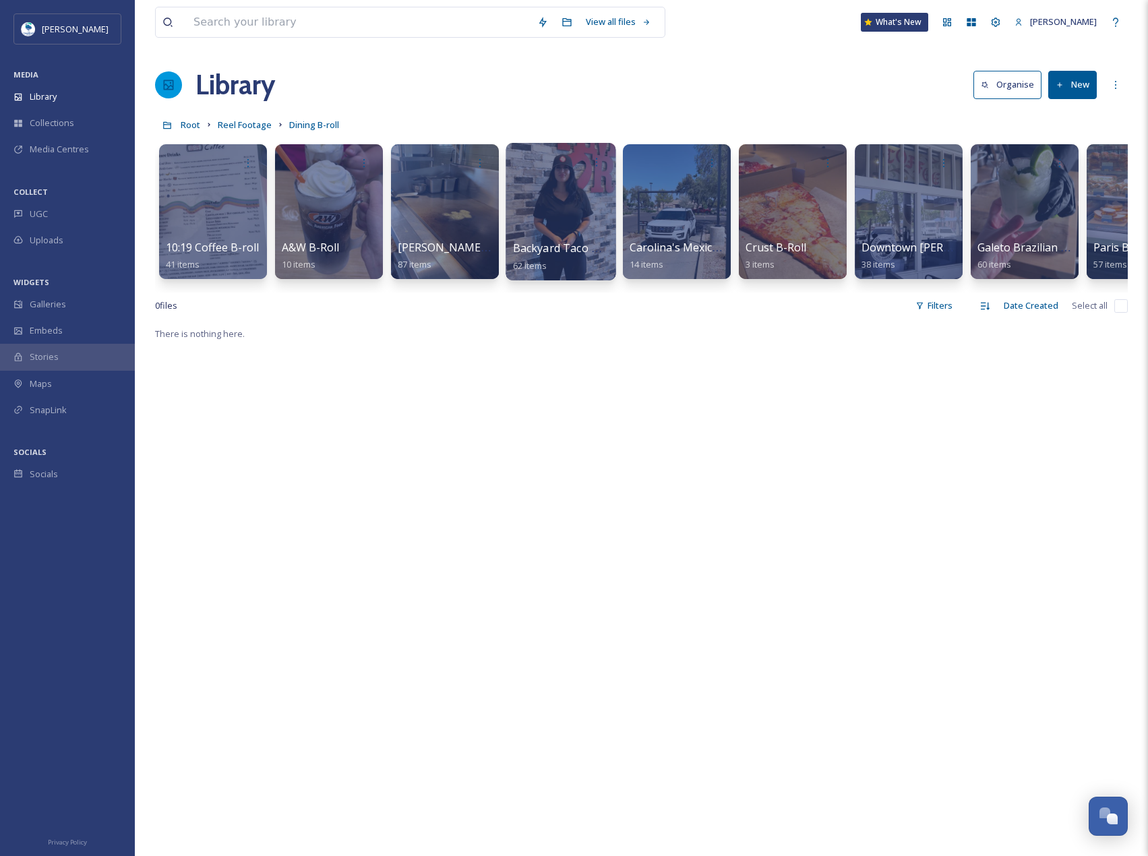
click at [585, 204] on div at bounding box center [561, 211] width 110 height 137
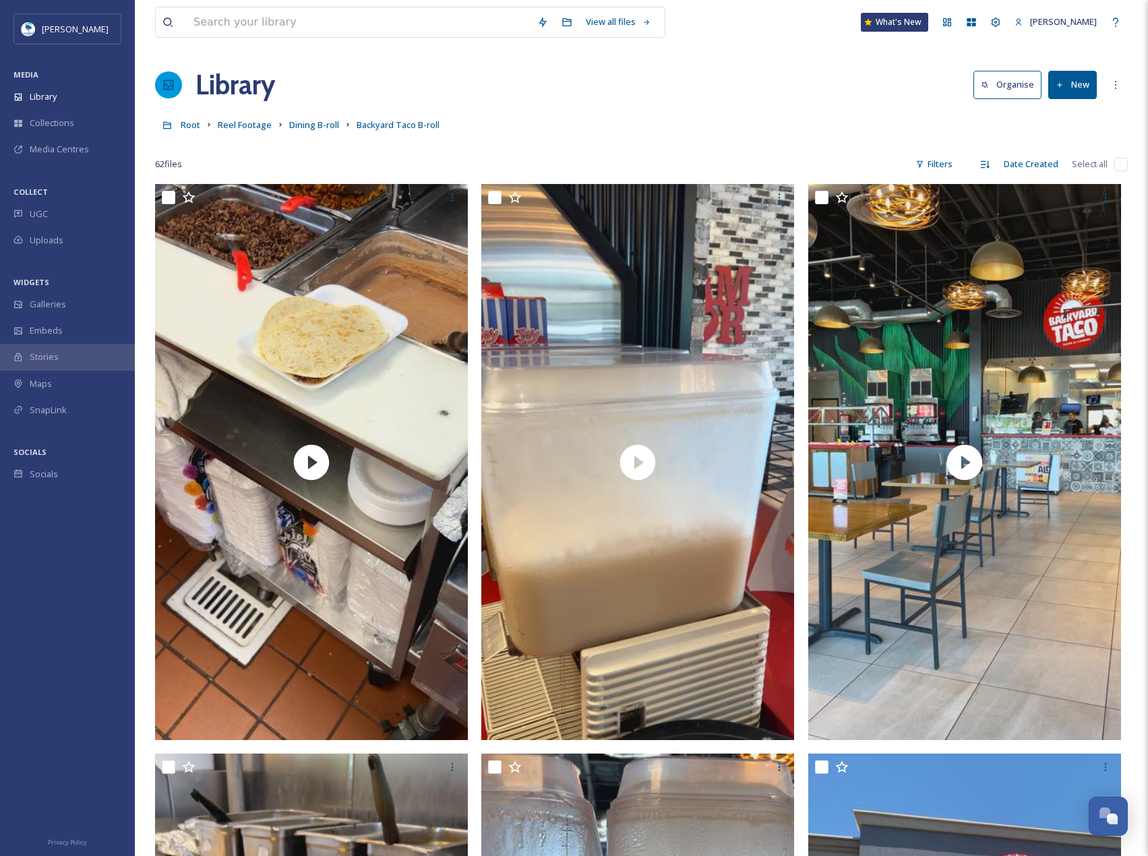
click at [1080, 92] on button "New" at bounding box center [1072, 85] width 49 height 28
click at [1085, 114] on span "File Upload" at bounding box center [1066, 116] width 44 height 13
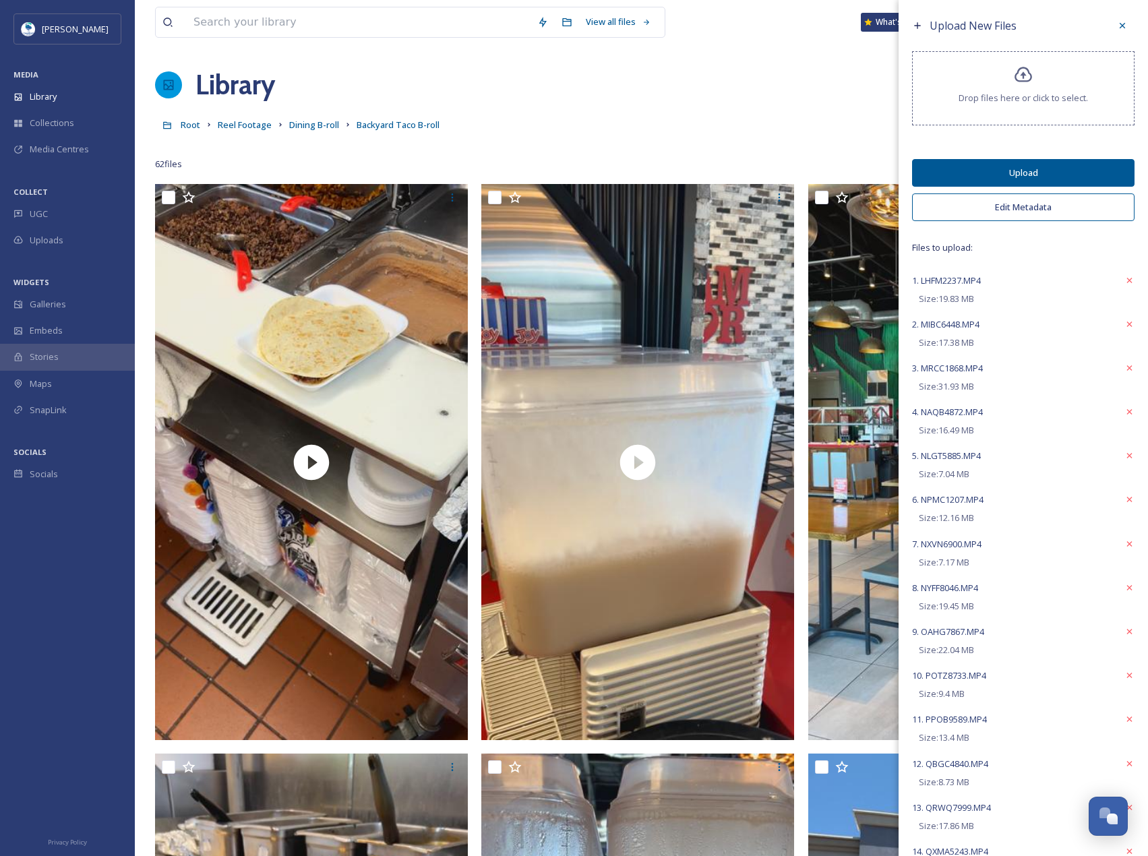
click at [1077, 198] on button "Edit Metadata" at bounding box center [1023, 207] width 222 height 28
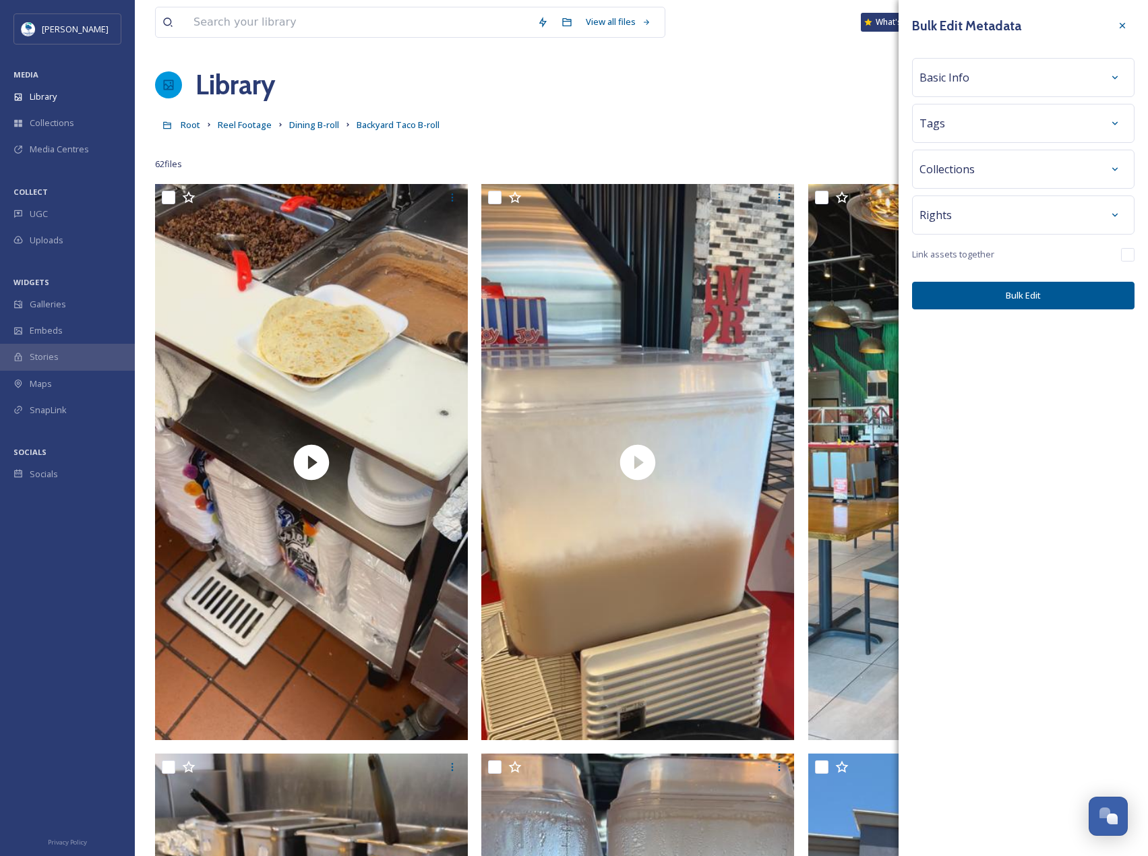
click at [1064, 111] on div "Tags" at bounding box center [1023, 123] width 222 height 39
click at [1049, 120] on div "Tags" at bounding box center [1023, 123] width 208 height 24
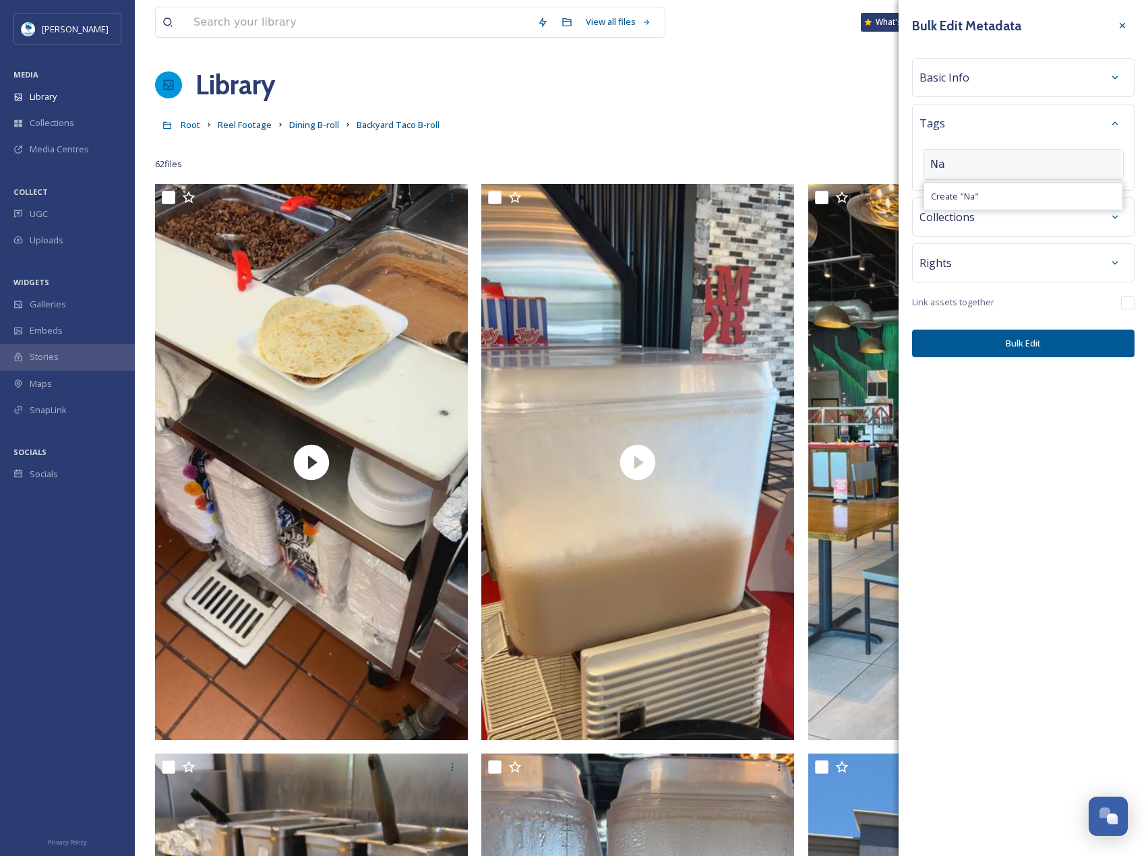
type input "N"
type input "Backyard Taco B-Roll"
click at [1058, 350] on button "Bulk Edit" at bounding box center [1023, 344] width 222 height 28
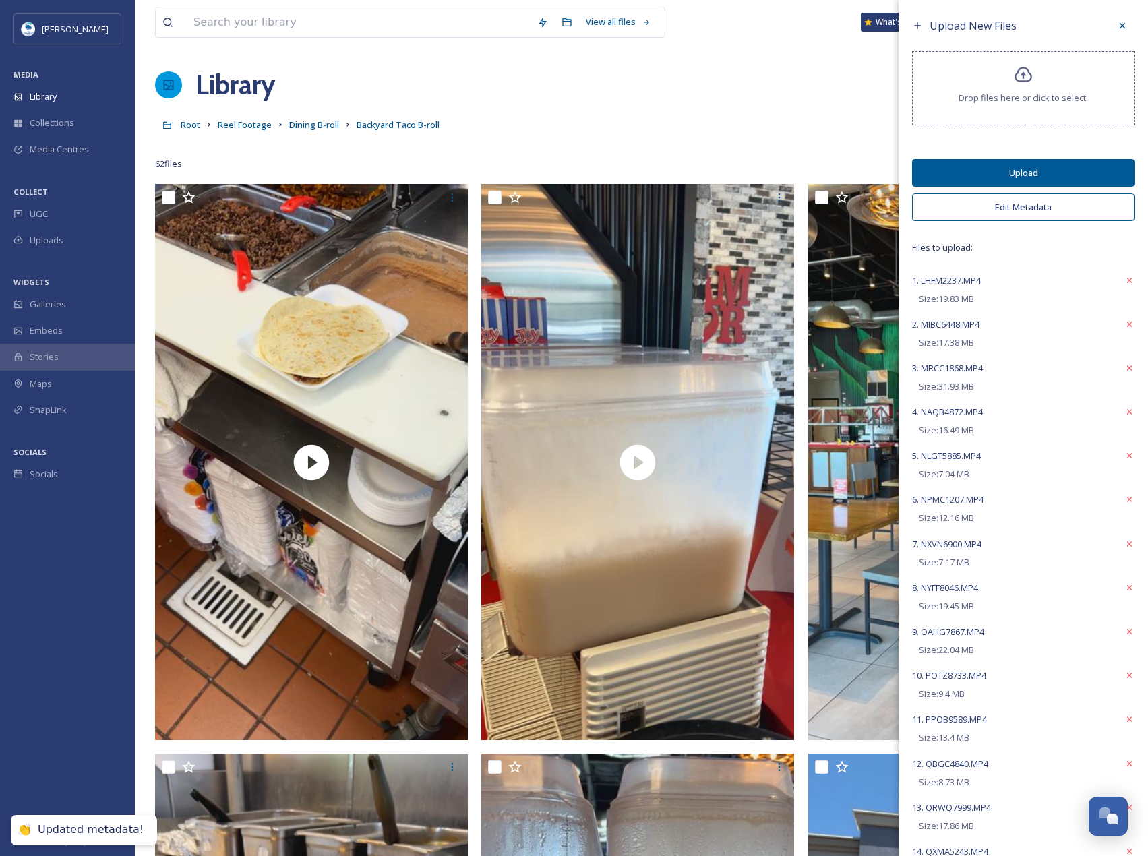
click at [993, 169] on button "Upload" at bounding box center [1023, 173] width 222 height 28
